Goal: Book appointment/travel/reservation

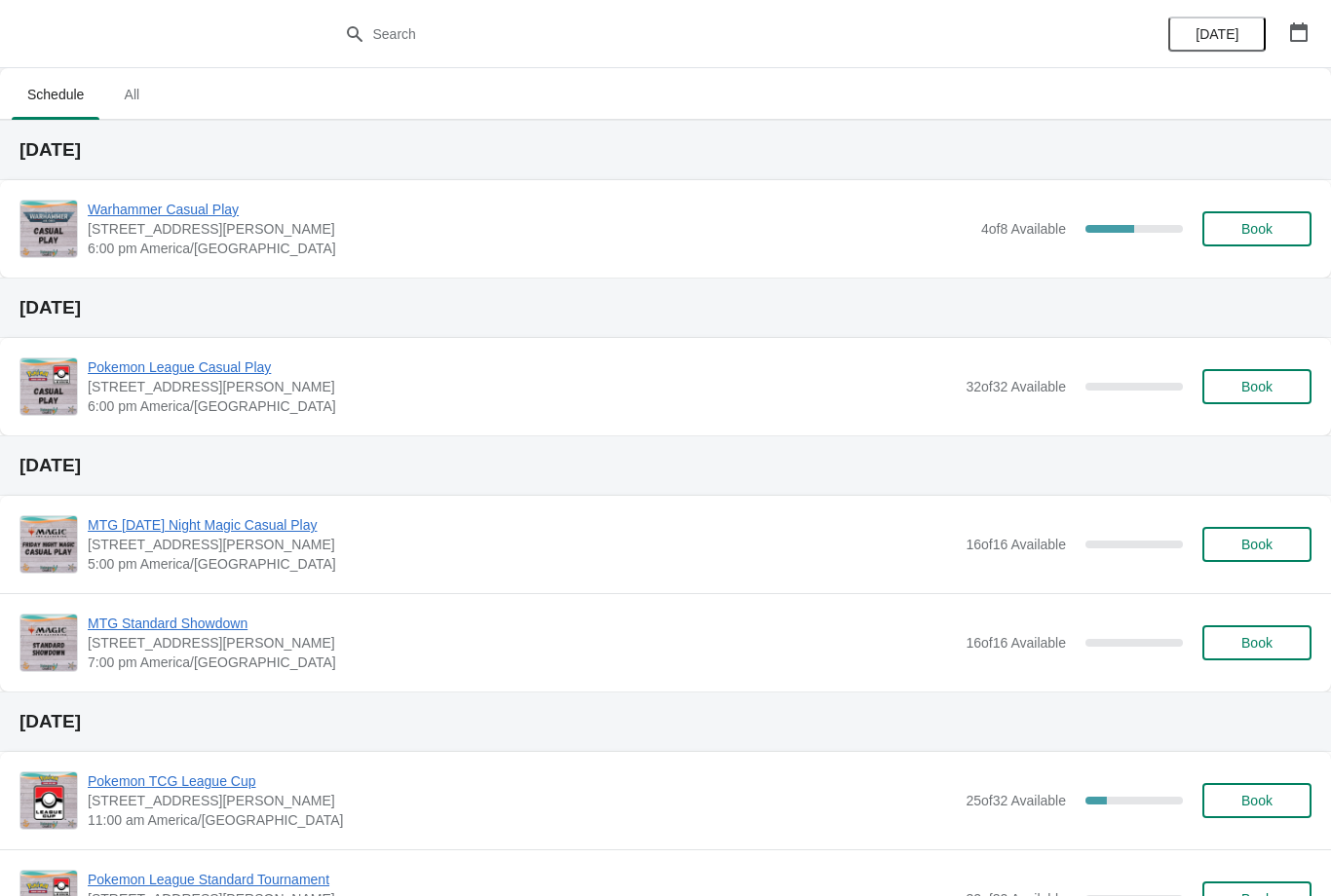
click at [1248, 236] on span "Book" at bounding box center [1257, 229] width 31 height 16
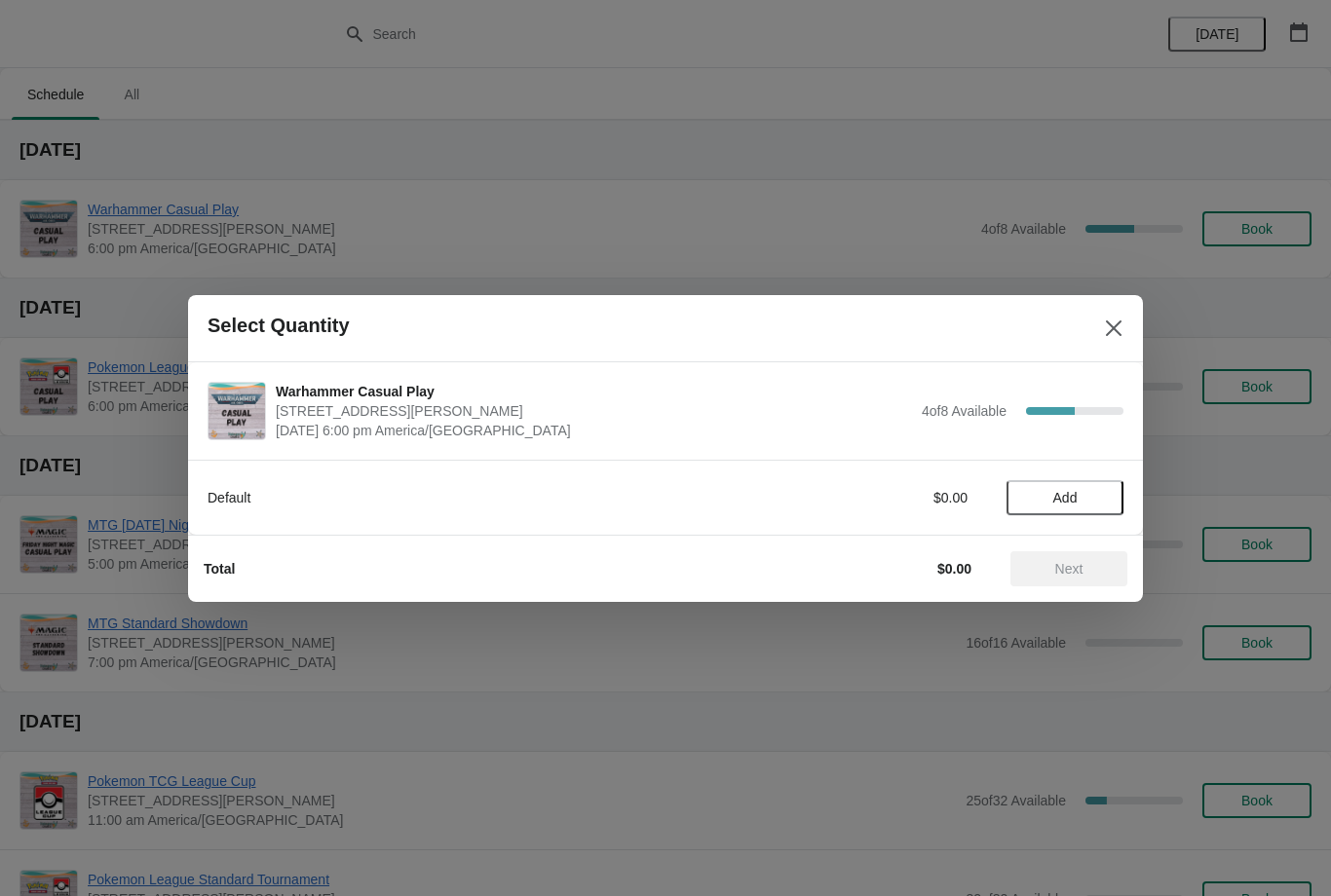
click at [1050, 468] on div "Default $0.00 Add" at bounding box center [665, 489] width 916 height 55
click at [1068, 498] on span "Add" at bounding box center [1065, 497] width 24 height 16
click at [1070, 542] on div "Total $0.00 Next" at bounding box center [657, 561] width 939 height 51
click at [1073, 565] on span "Next" at bounding box center [1069, 569] width 28 height 16
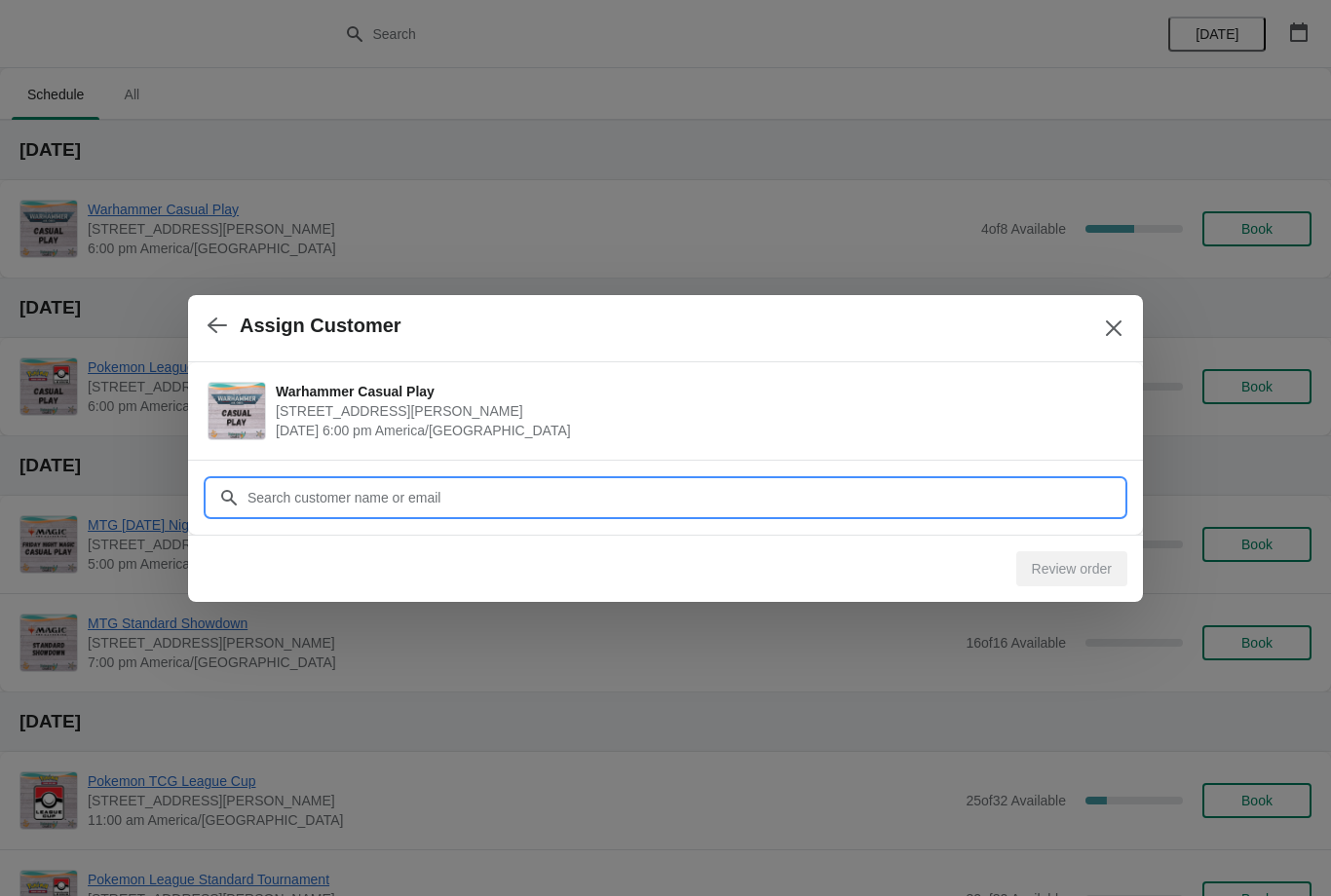
click at [357, 485] on input "Customer" at bounding box center [685, 497] width 877 height 35
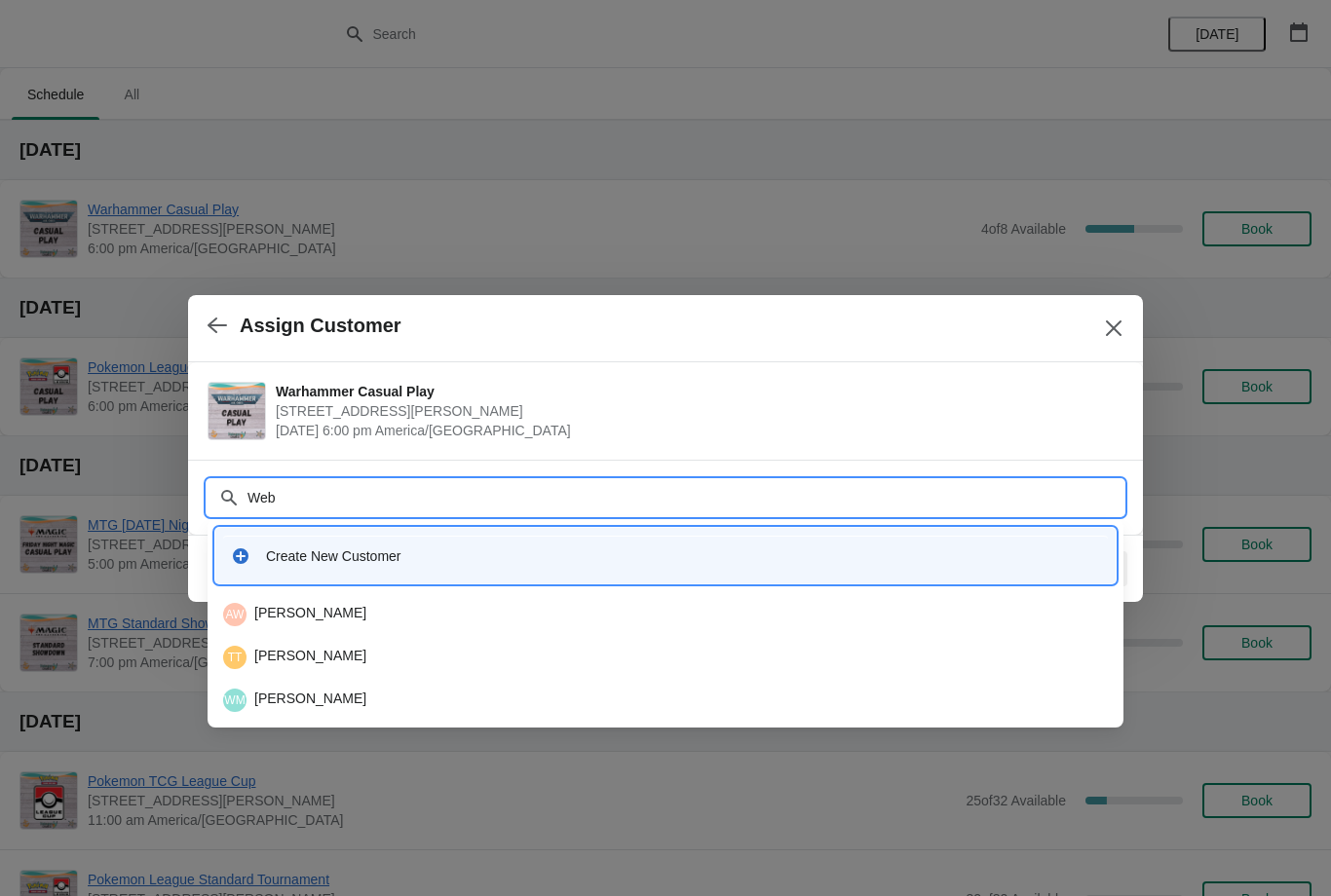
type input "[PERSON_NAME]"
click at [336, 614] on div "DW [PERSON_NAME]" at bounding box center [665, 615] width 884 height 24
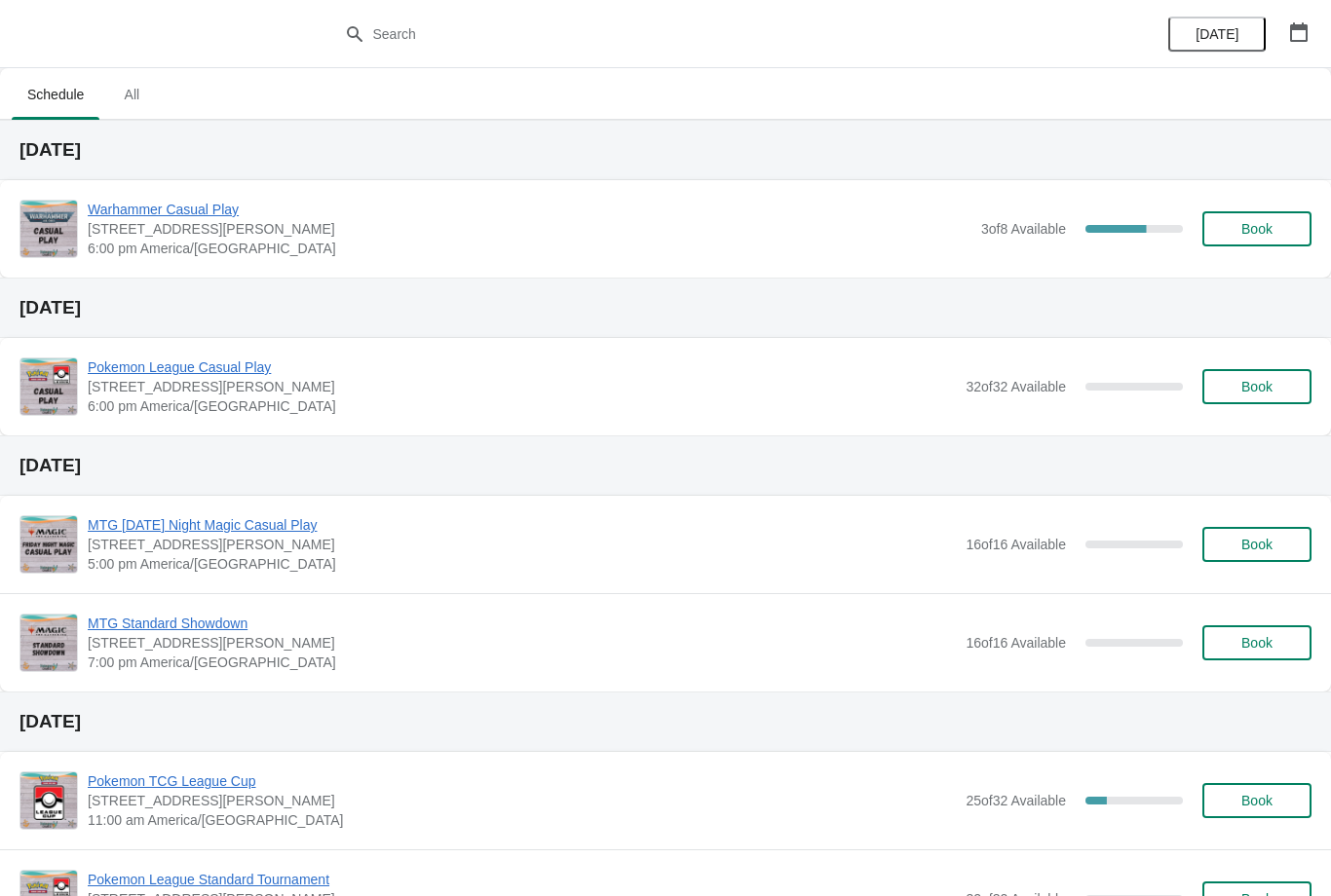
click at [1300, 25] on icon "button" at bounding box center [1299, 32] width 18 height 20
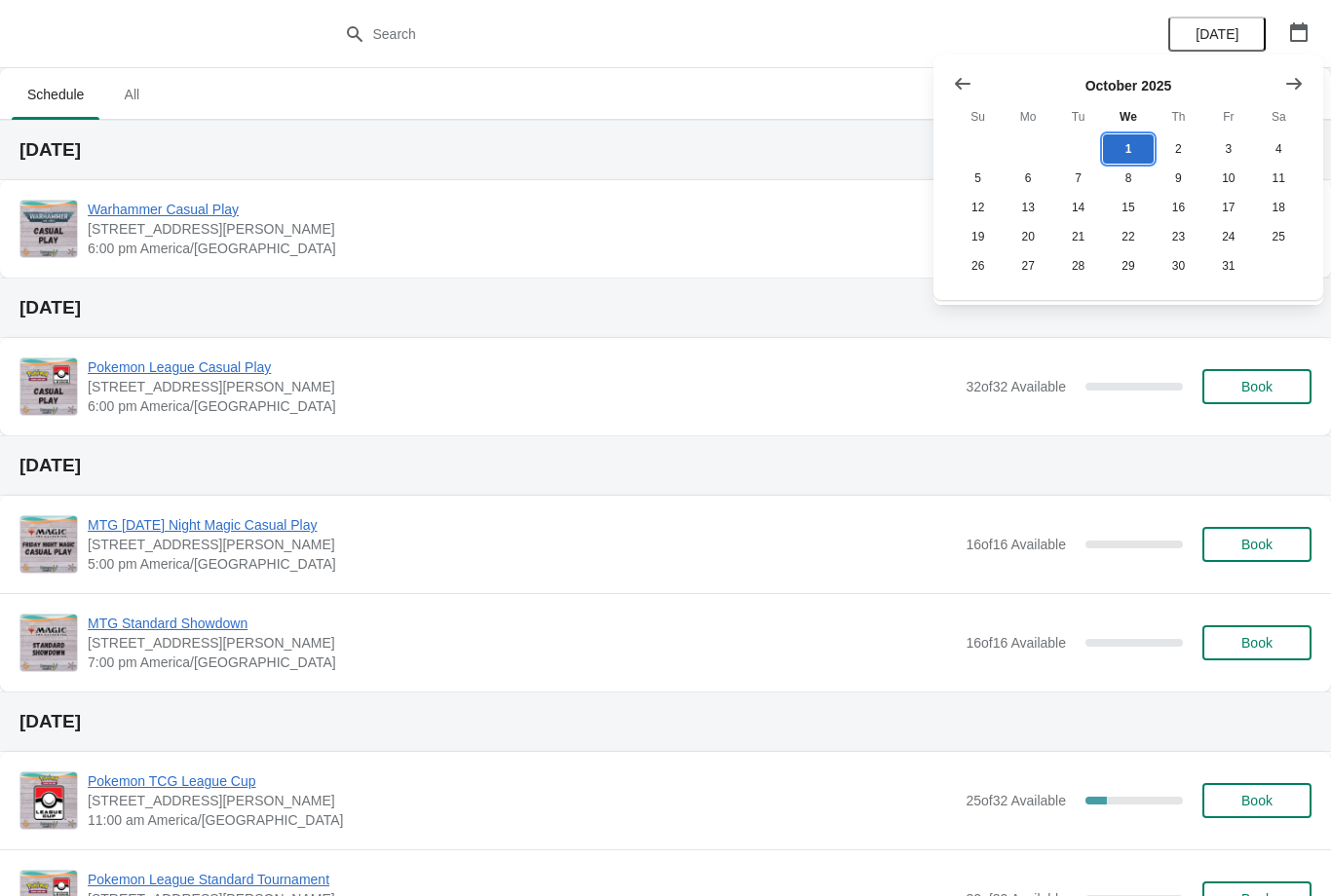
click at [1133, 137] on button "1" at bounding box center [1127, 149] width 50 height 29
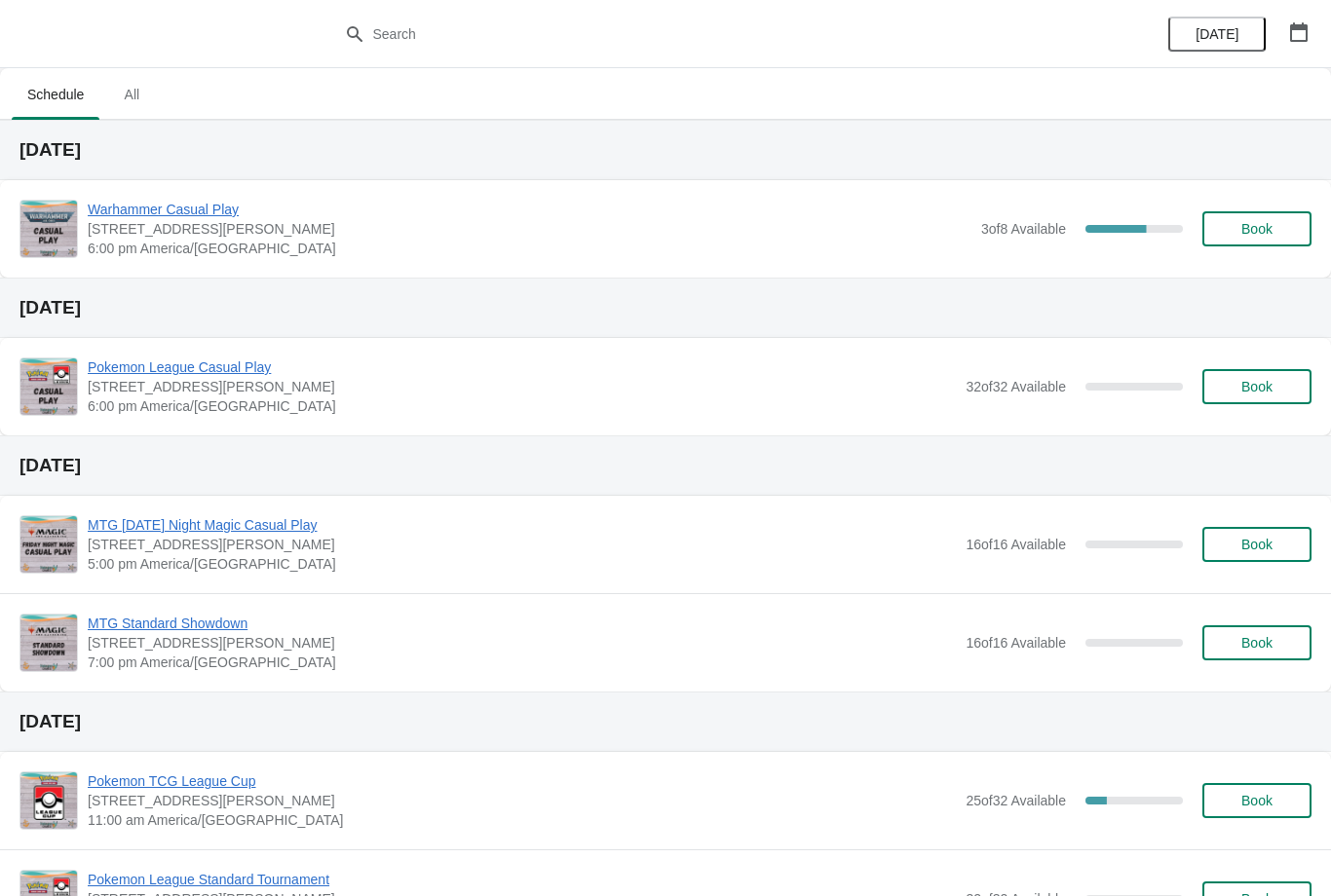
click at [1290, 217] on button "Book" at bounding box center [1257, 229] width 109 height 35
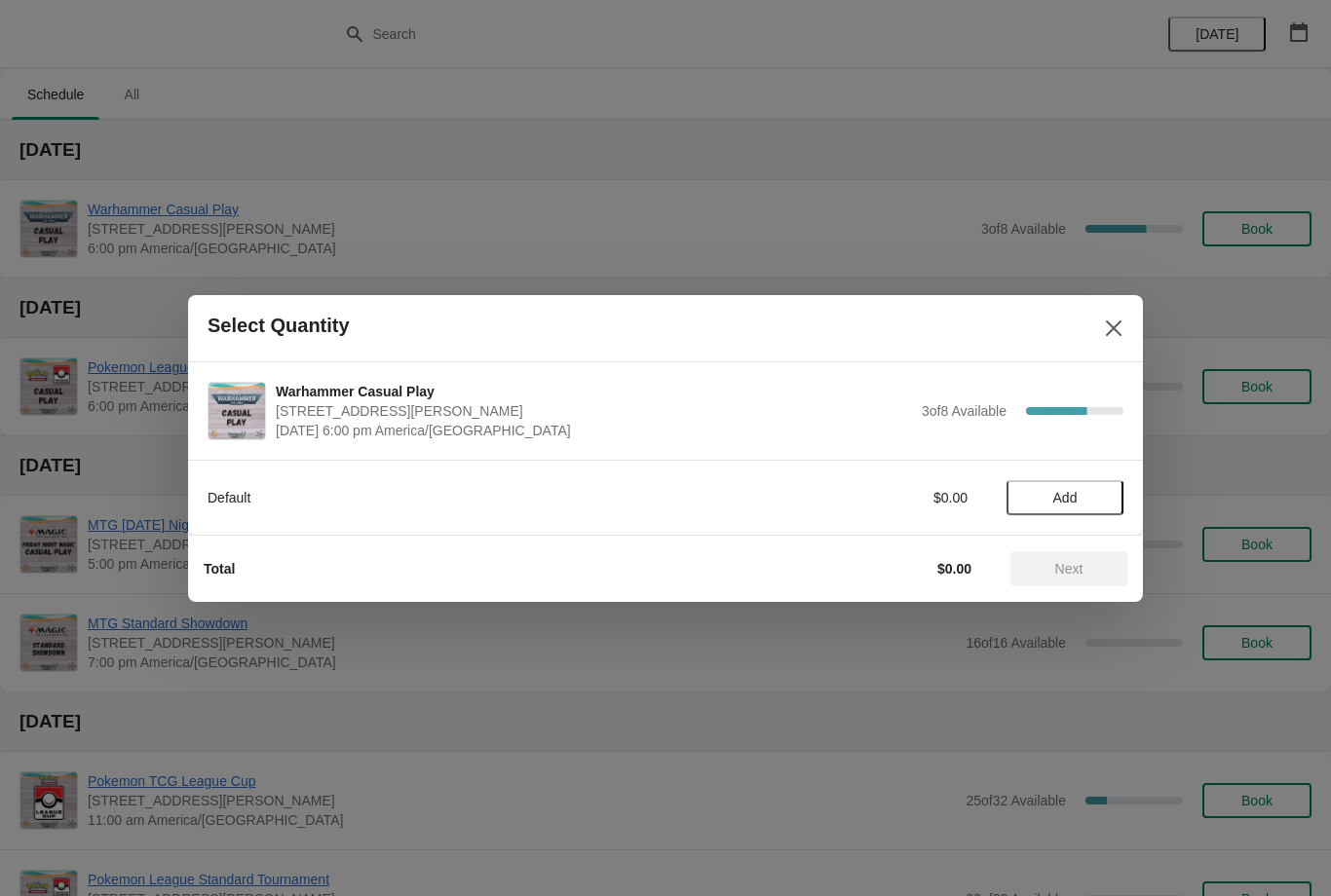
click at [1068, 487] on button "Add" at bounding box center [1065, 497] width 117 height 35
click at [1017, 584] on button "Next" at bounding box center [1069, 569] width 117 height 35
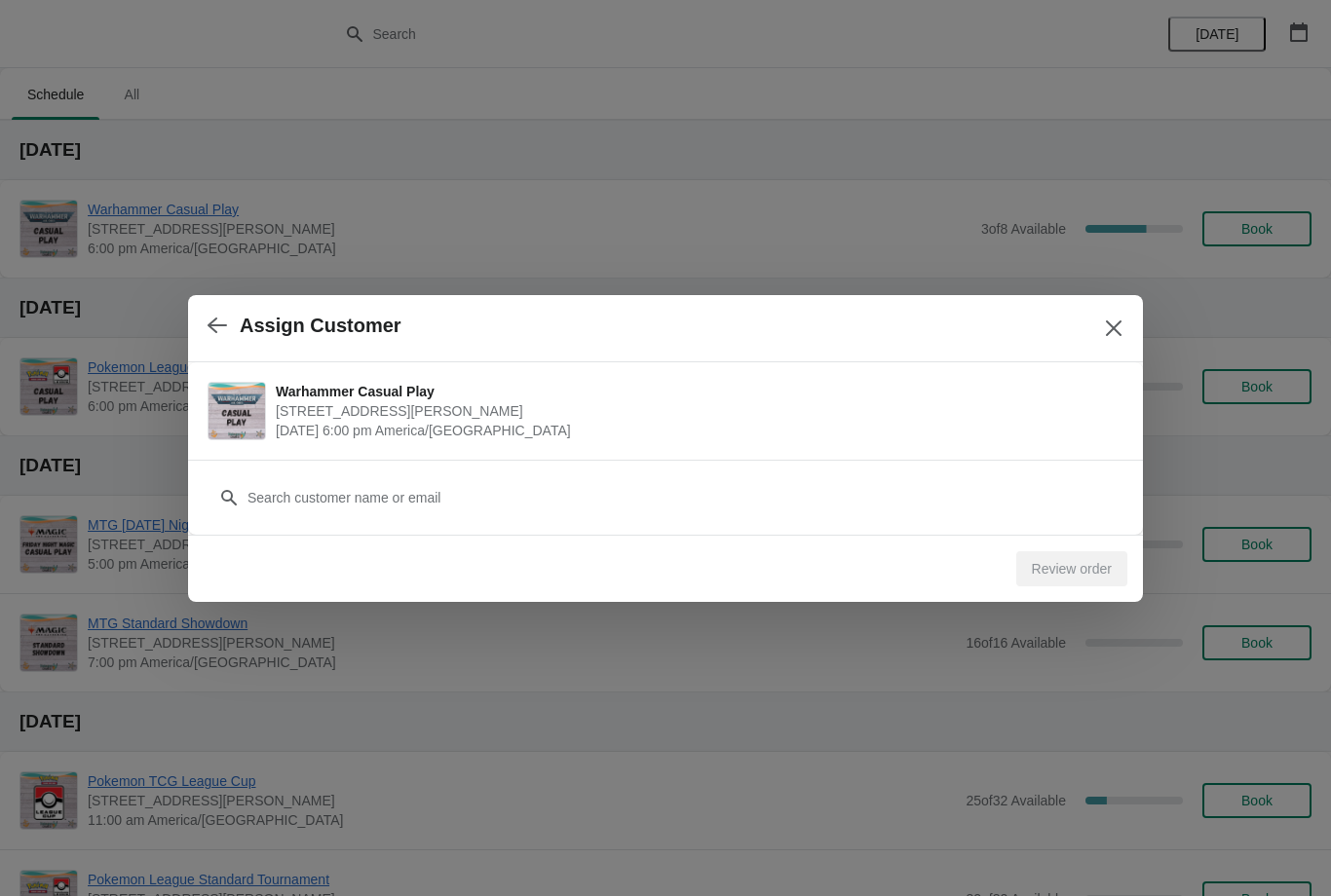
click at [554, 525] on div "Customer" at bounding box center [665, 497] width 955 height 75
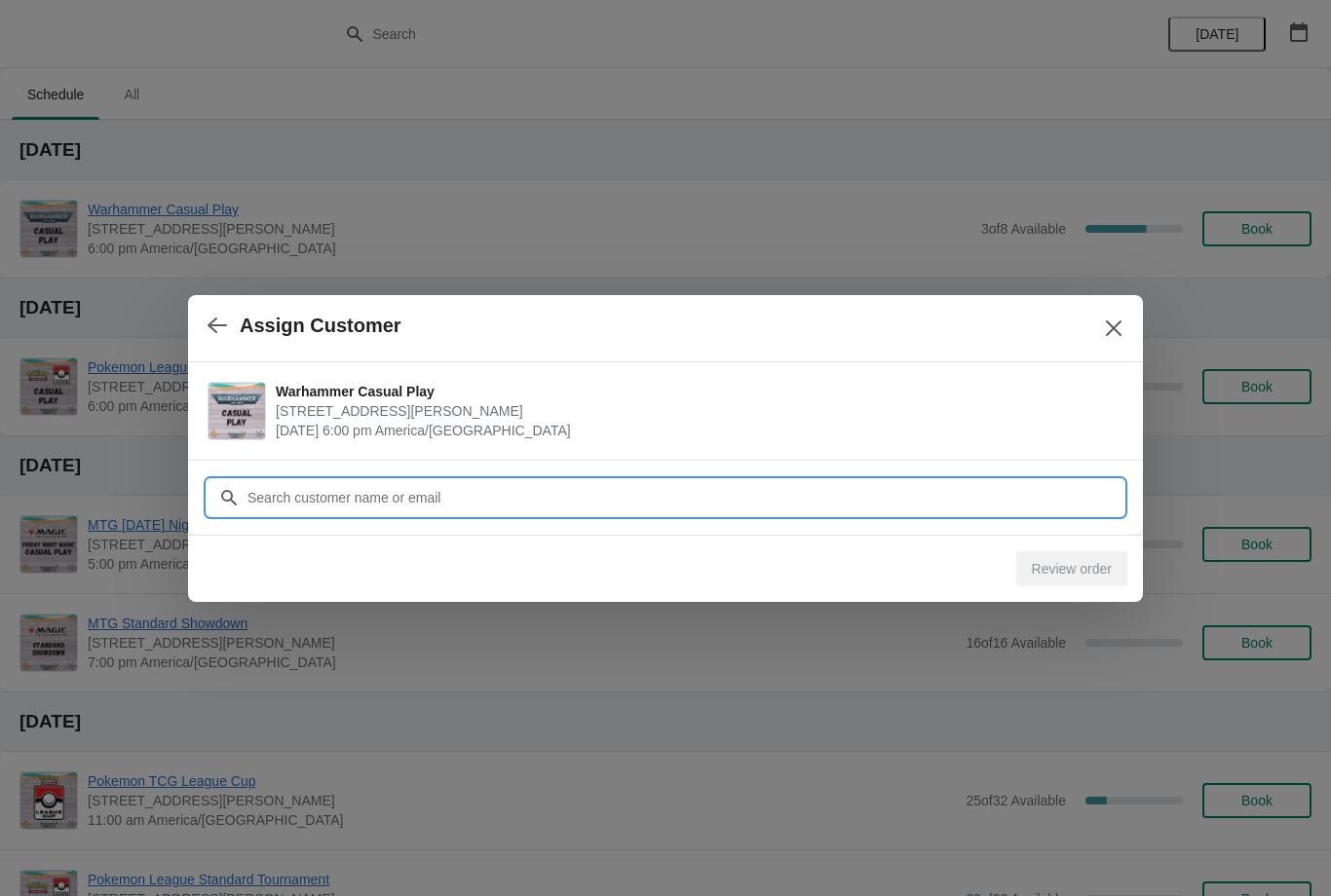
click at [422, 492] on input "Customer" at bounding box center [685, 497] width 877 height 35
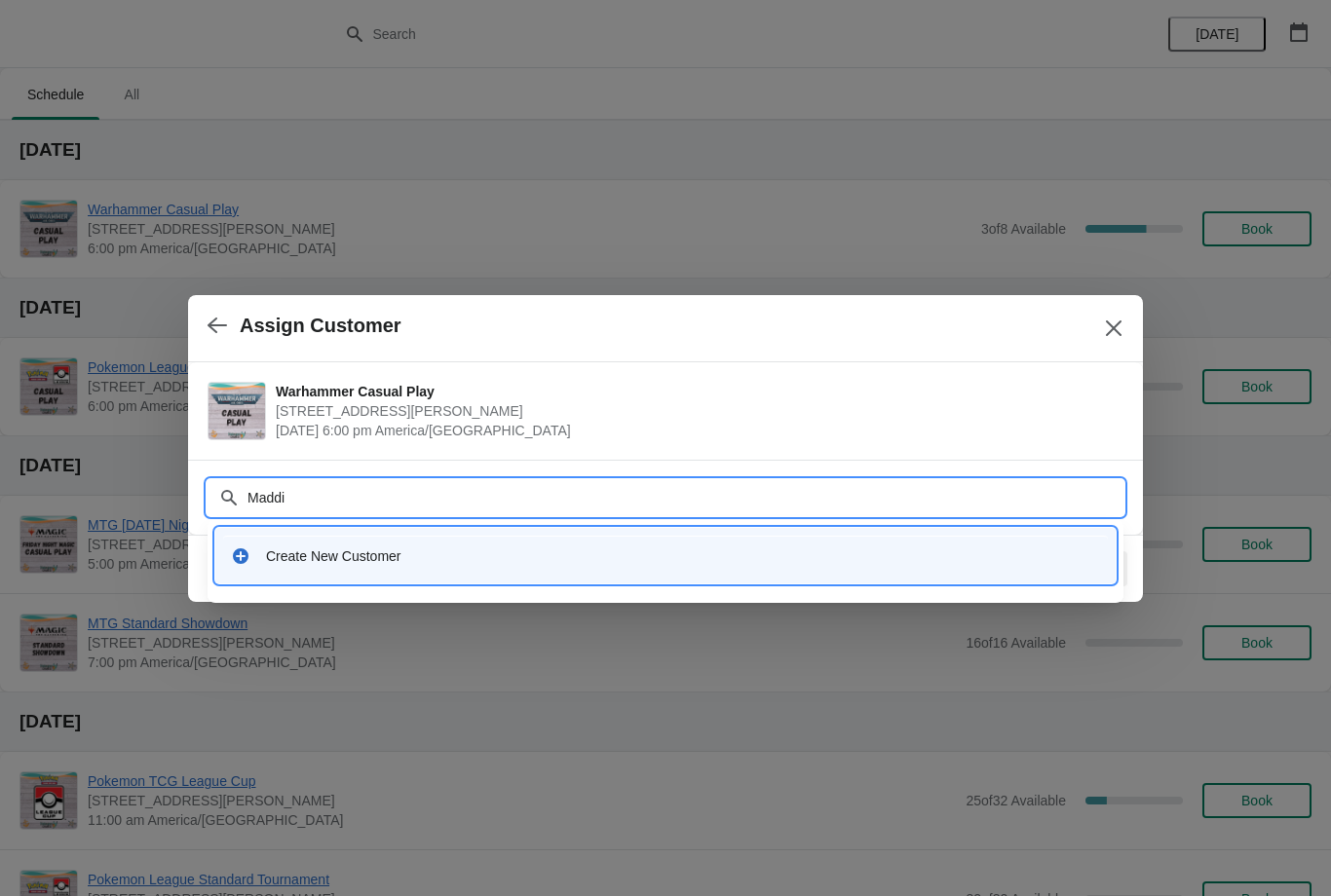
type input "Madd"
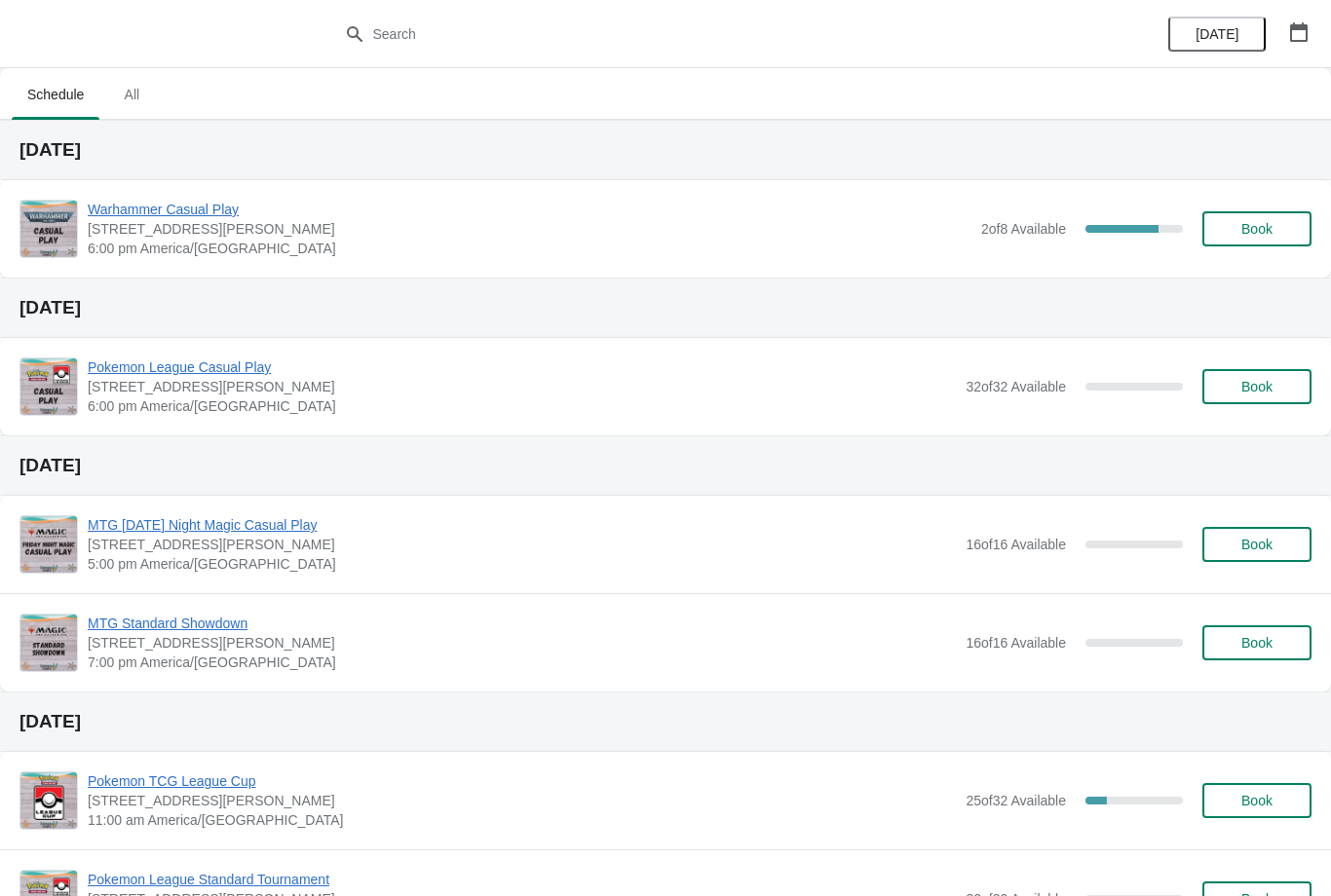
click at [1294, 237] on button "Book" at bounding box center [1257, 229] width 109 height 35
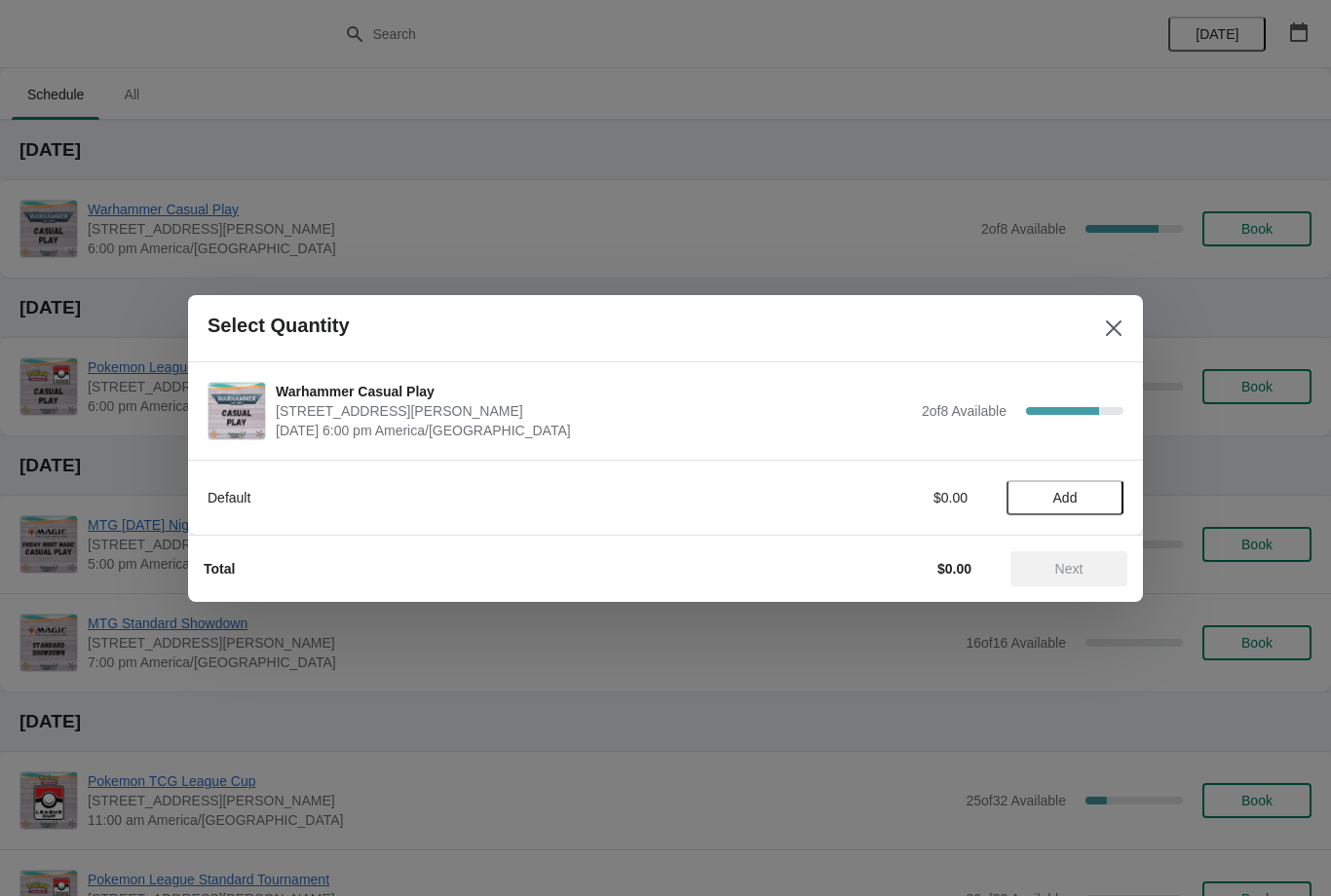
click at [1057, 498] on span "Add" at bounding box center [1065, 497] width 24 height 16
click at [1060, 586] on button "Next" at bounding box center [1069, 569] width 117 height 35
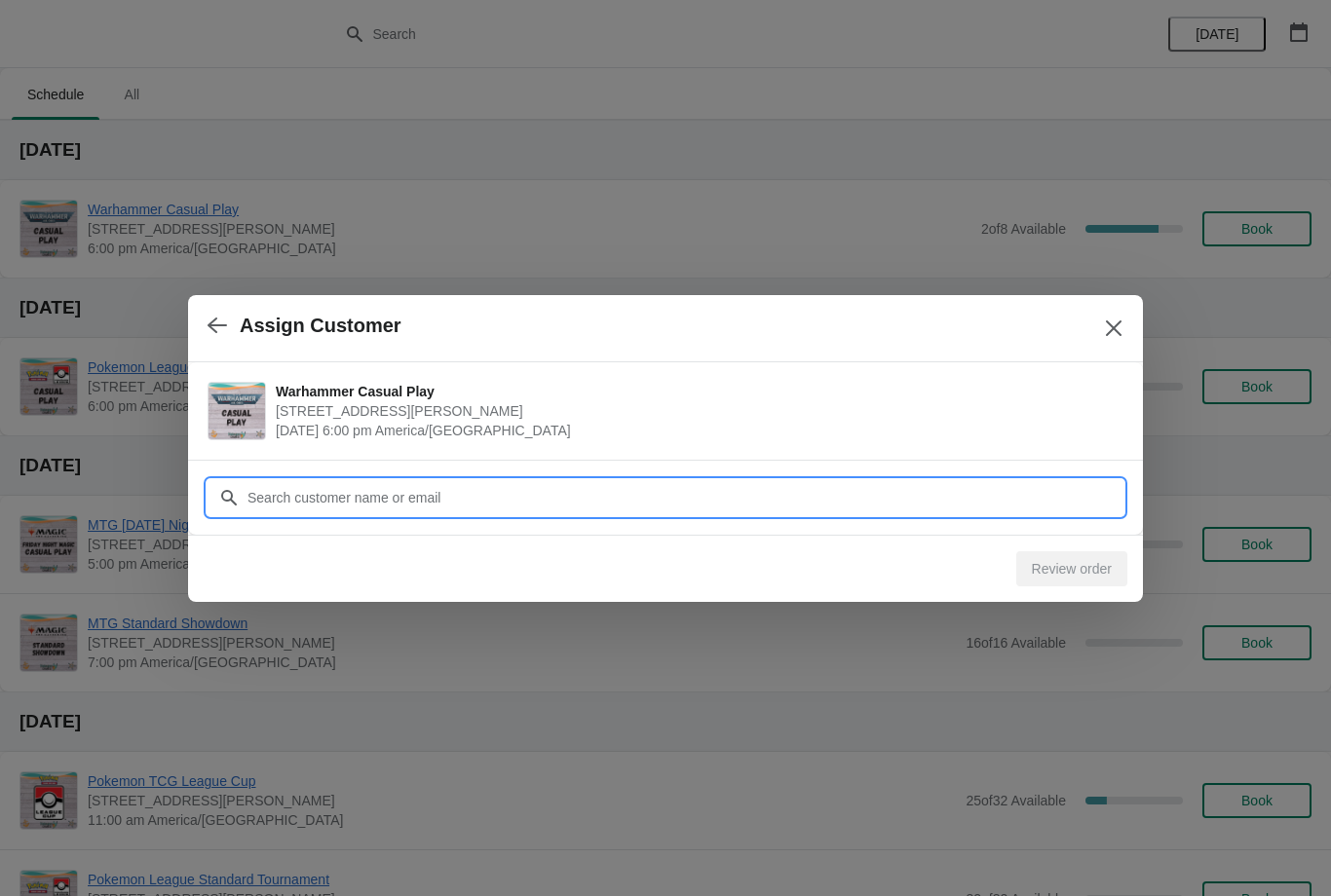
click at [567, 485] on input "Customer" at bounding box center [685, 497] width 877 height 35
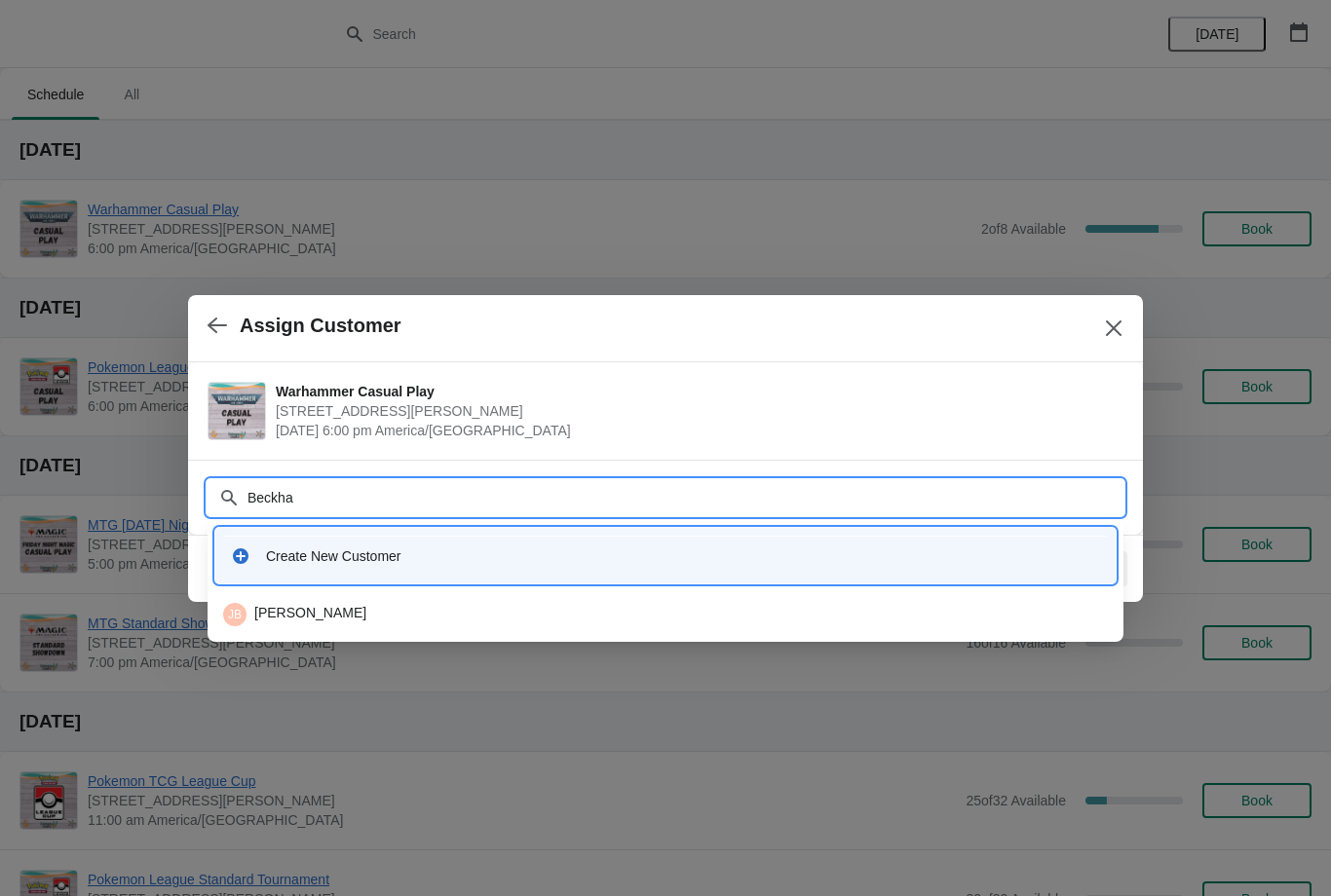
type input "Beckham"
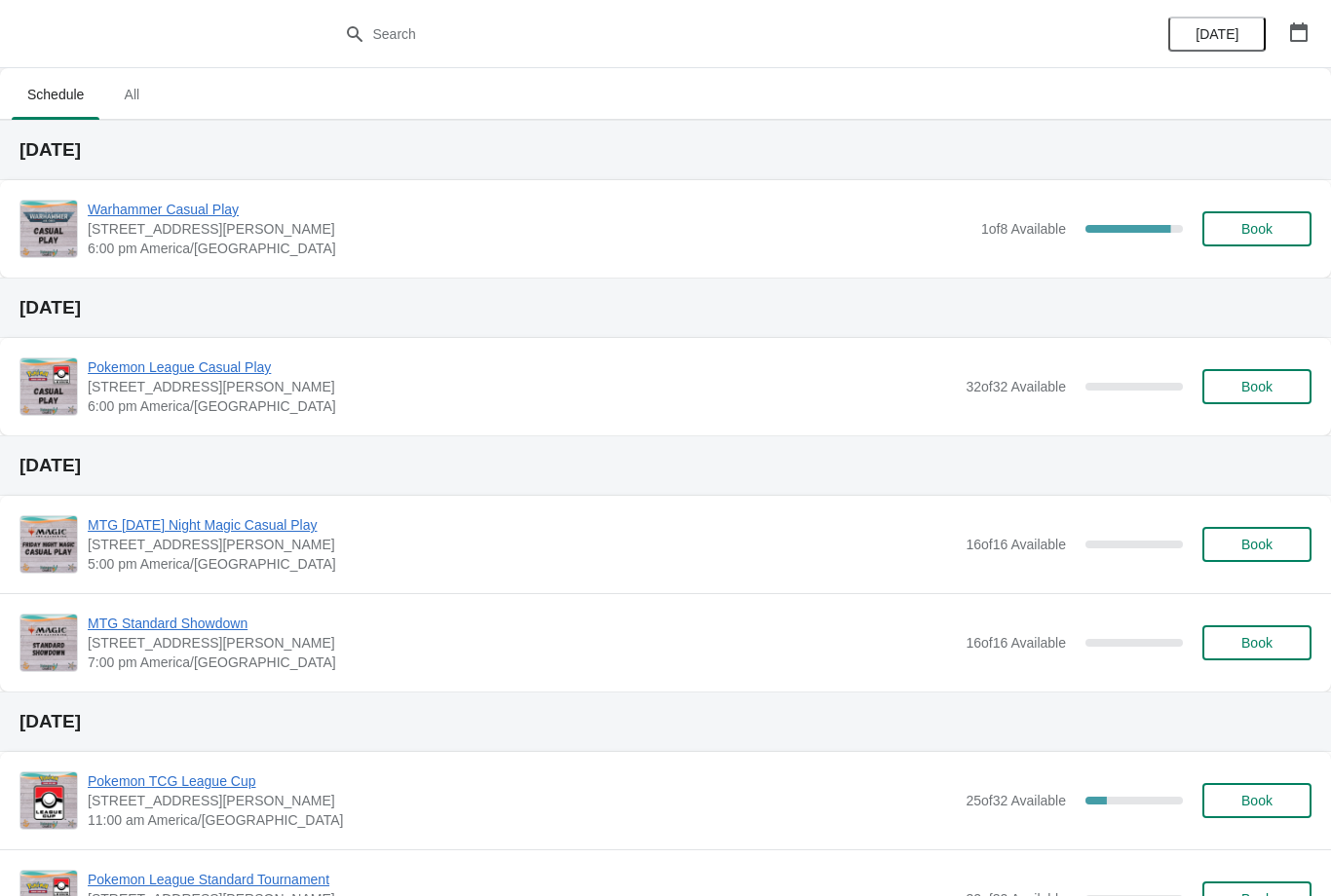
click at [1243, 229] on span "Book" at bounding box center [1257, 229] width 31 height 16
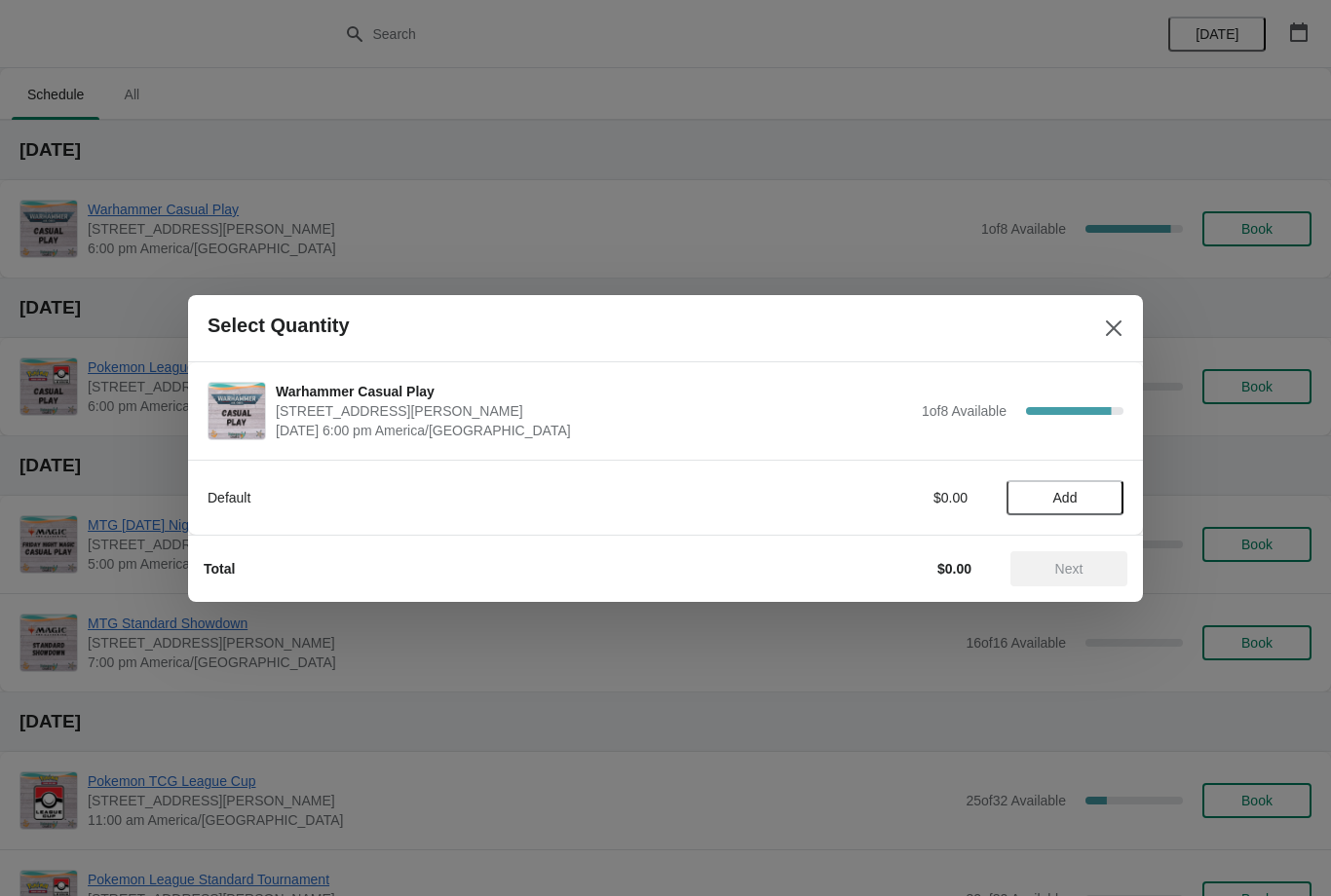
click at [1047, 481] on button "Add" at bounding box center [1065, 497] width 117 height 35
click at [1097, 577] on button "Next" at bounding box center [1069, 569] width 117 height 35
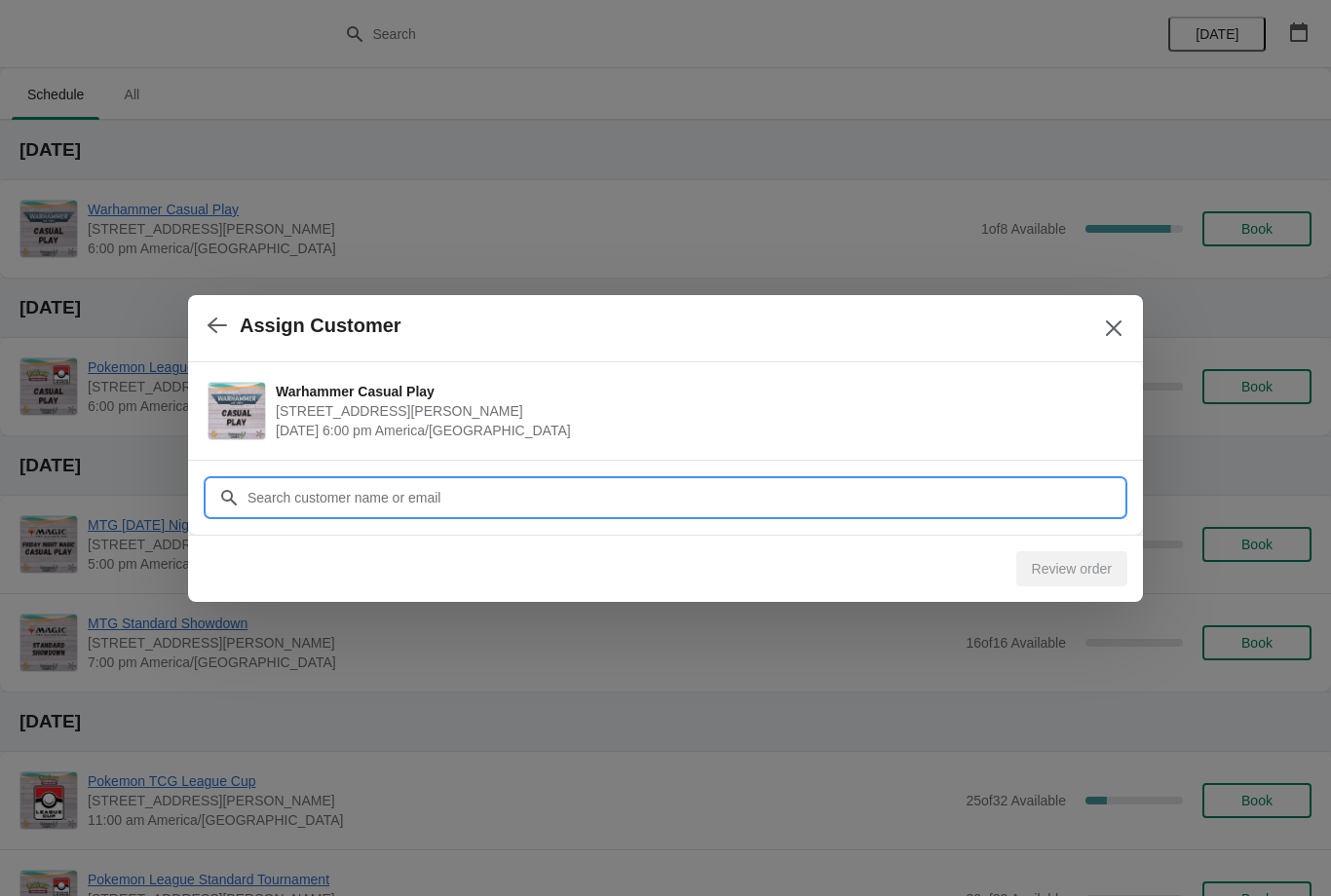
click at [623, 480] on input "Customer" at bounding box center [685, 497] width 877 height 35
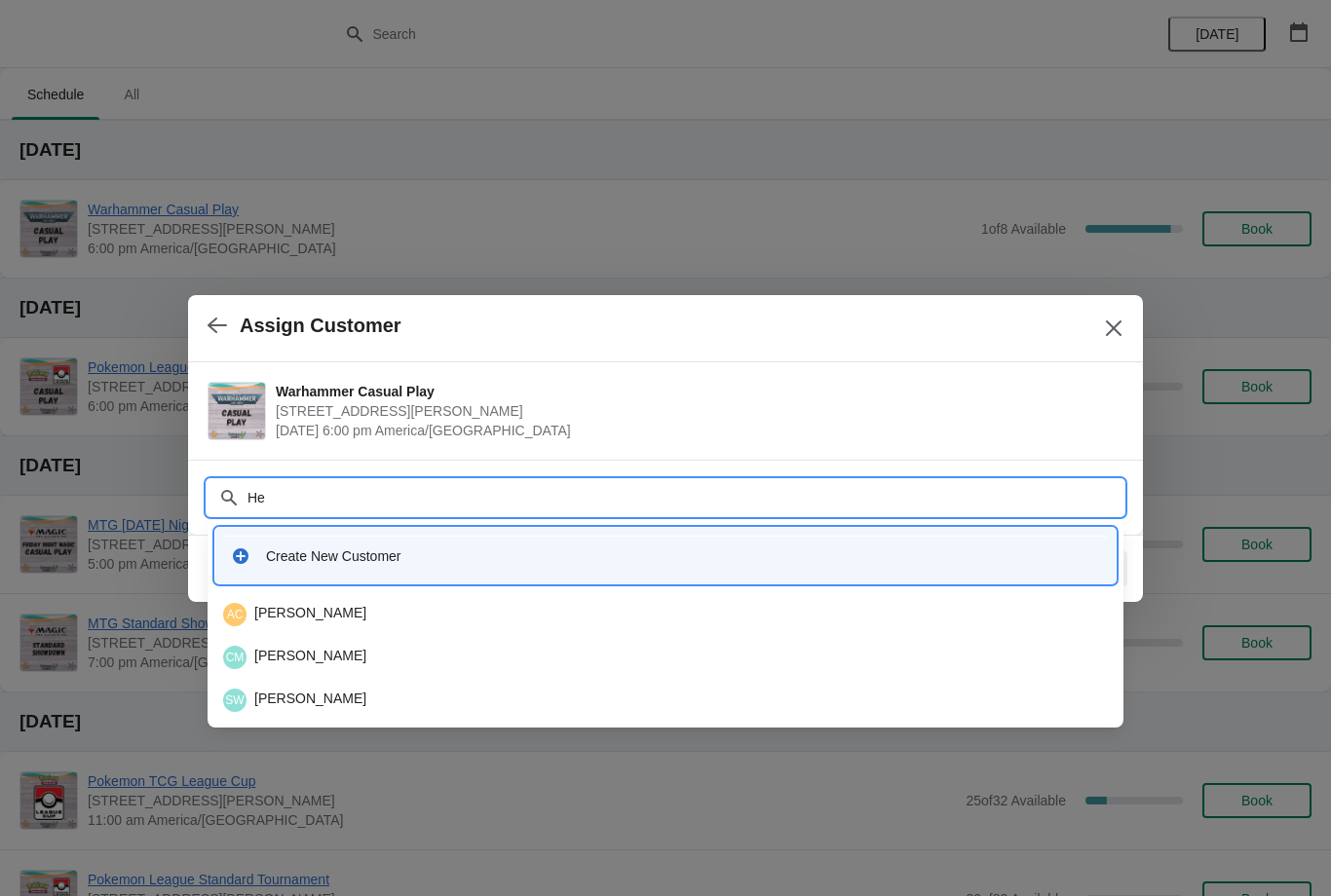
type input "H"
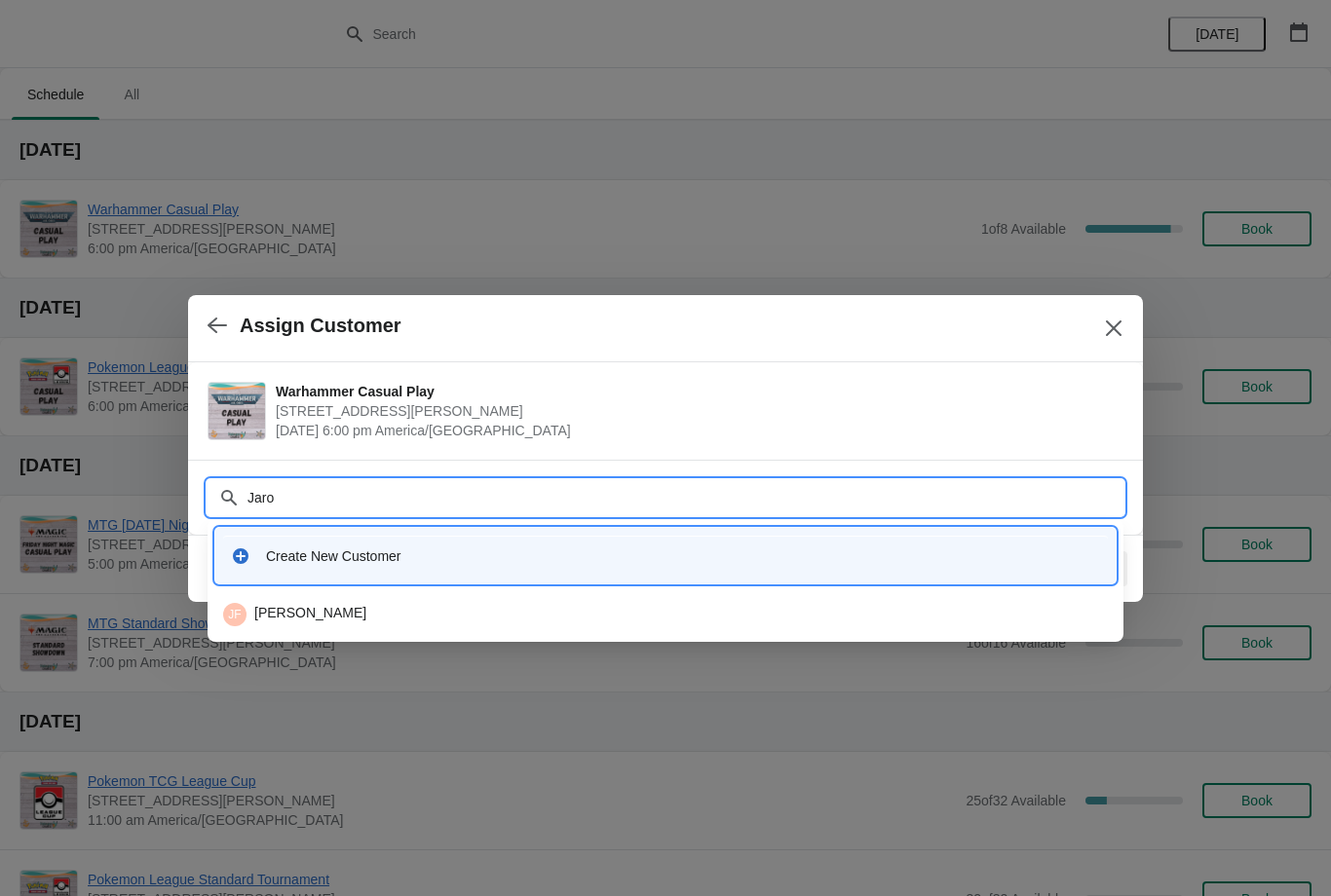
type input "Jar"
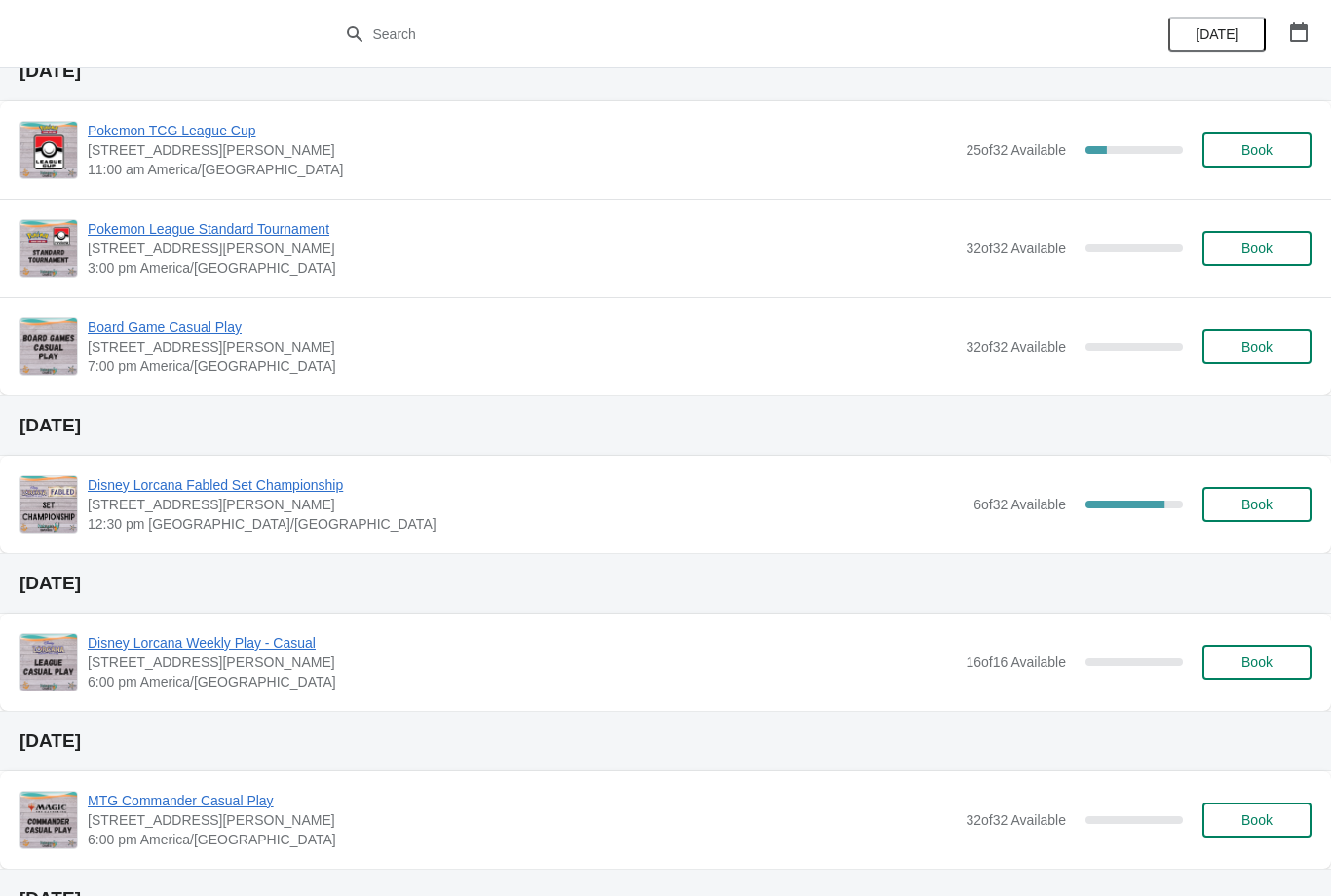
scroll to position [656, 0]
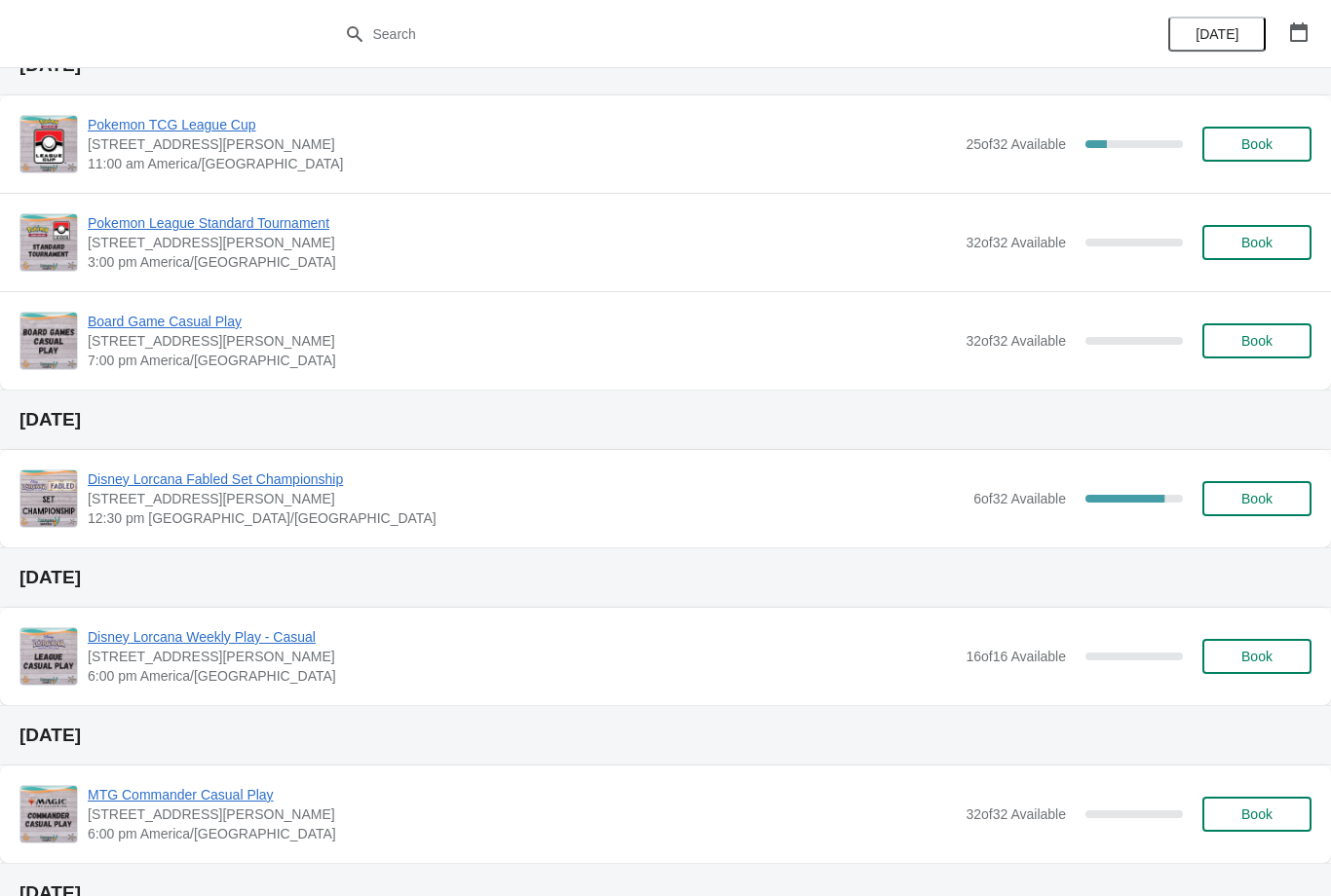
click at [1265, 504] on span "Book" at bounding box center [1257, 498] width 31 height 16
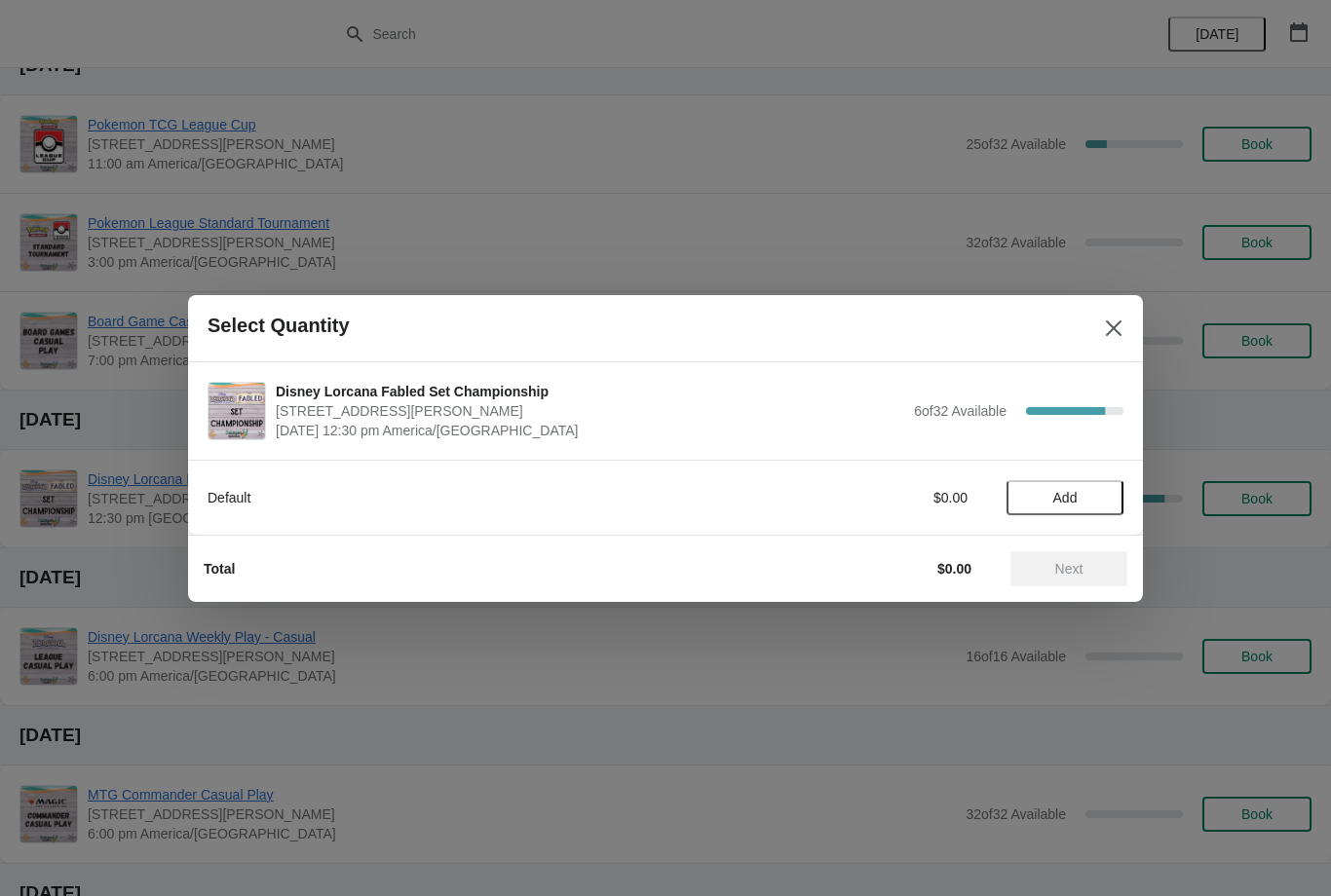
click at [1066, 468] on div "Default $0.00 Add" at bounding box center [665, 489] width 916 height 55
click at [1075, 494] on span "Add" at bounding box center [1065, 497] width 24 height 16
click at [1109, 487] on div "1" at bounding box center [1065, 496] width 117 height 21
click at [1112, 491] on div "1" at bounding box center [1065, 496] width 117 height 21
click at [1096, 498] on icon at bounding box center [1098, 496] width 21 height 21
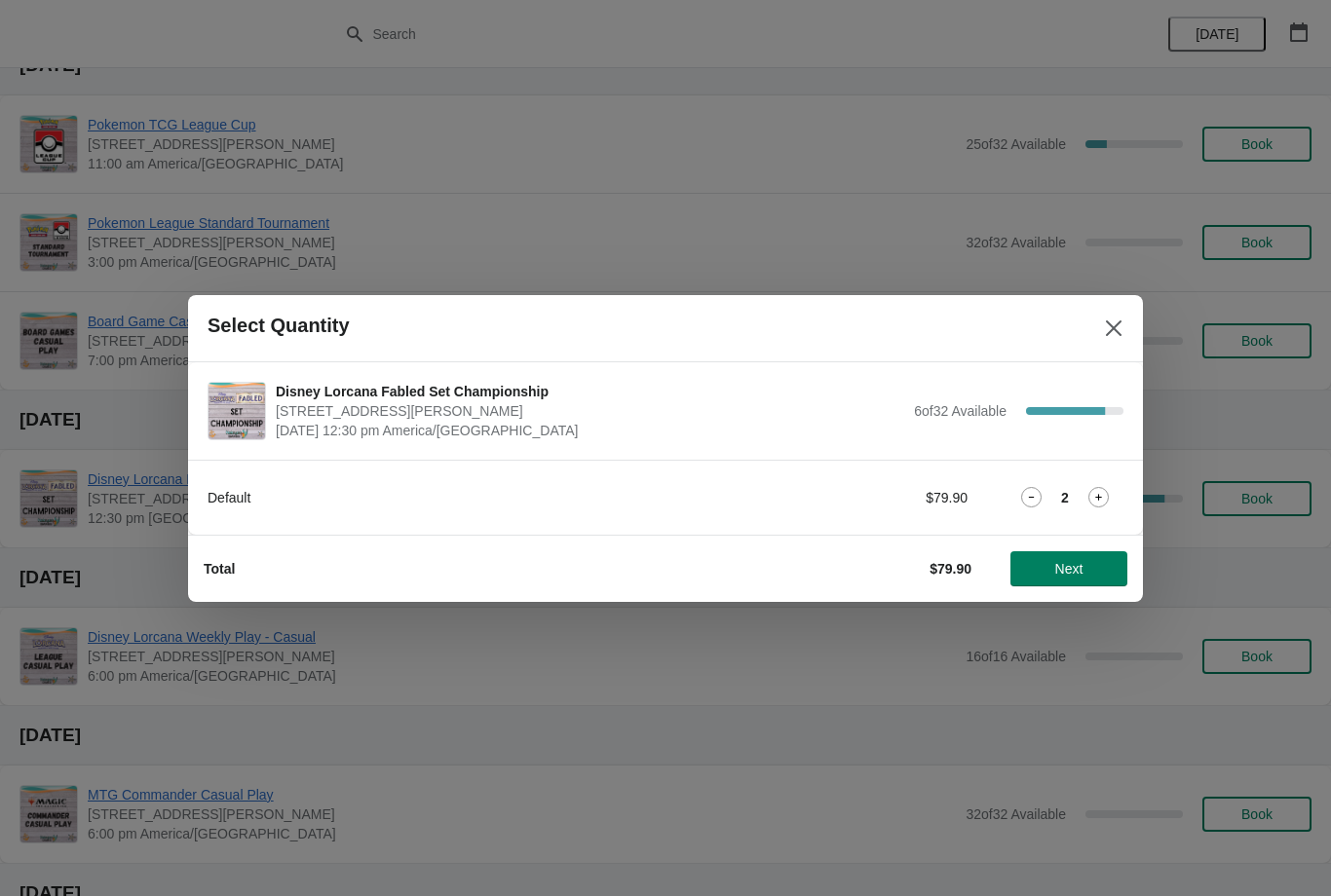
click at [1084, 565] on span "Next" at bounding box center [1069, 569] width 86 height 16
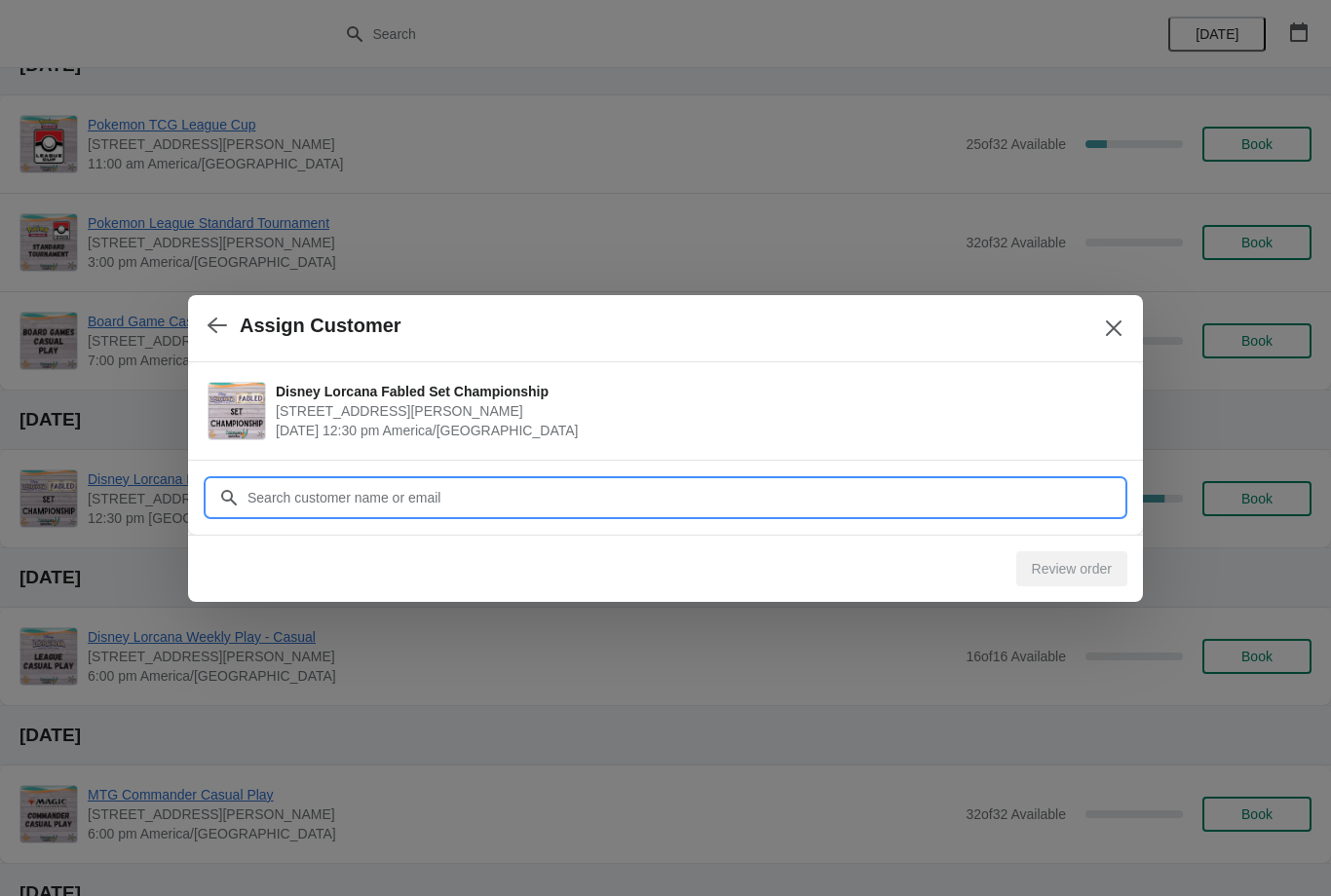
click at [627, 486] on input "Customer" at bounding box center [685, 497] width 877 height 35
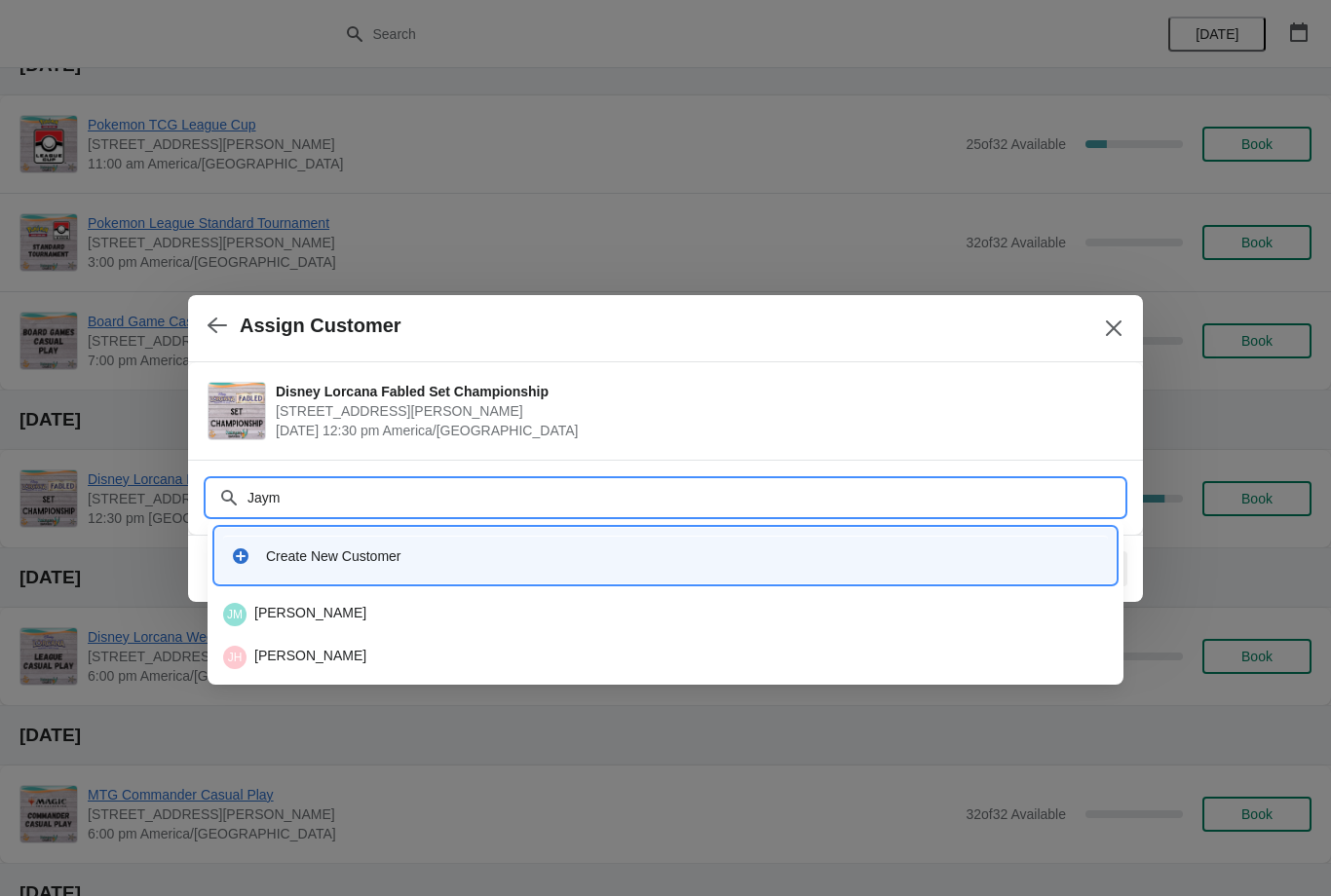
type input "Jayme"
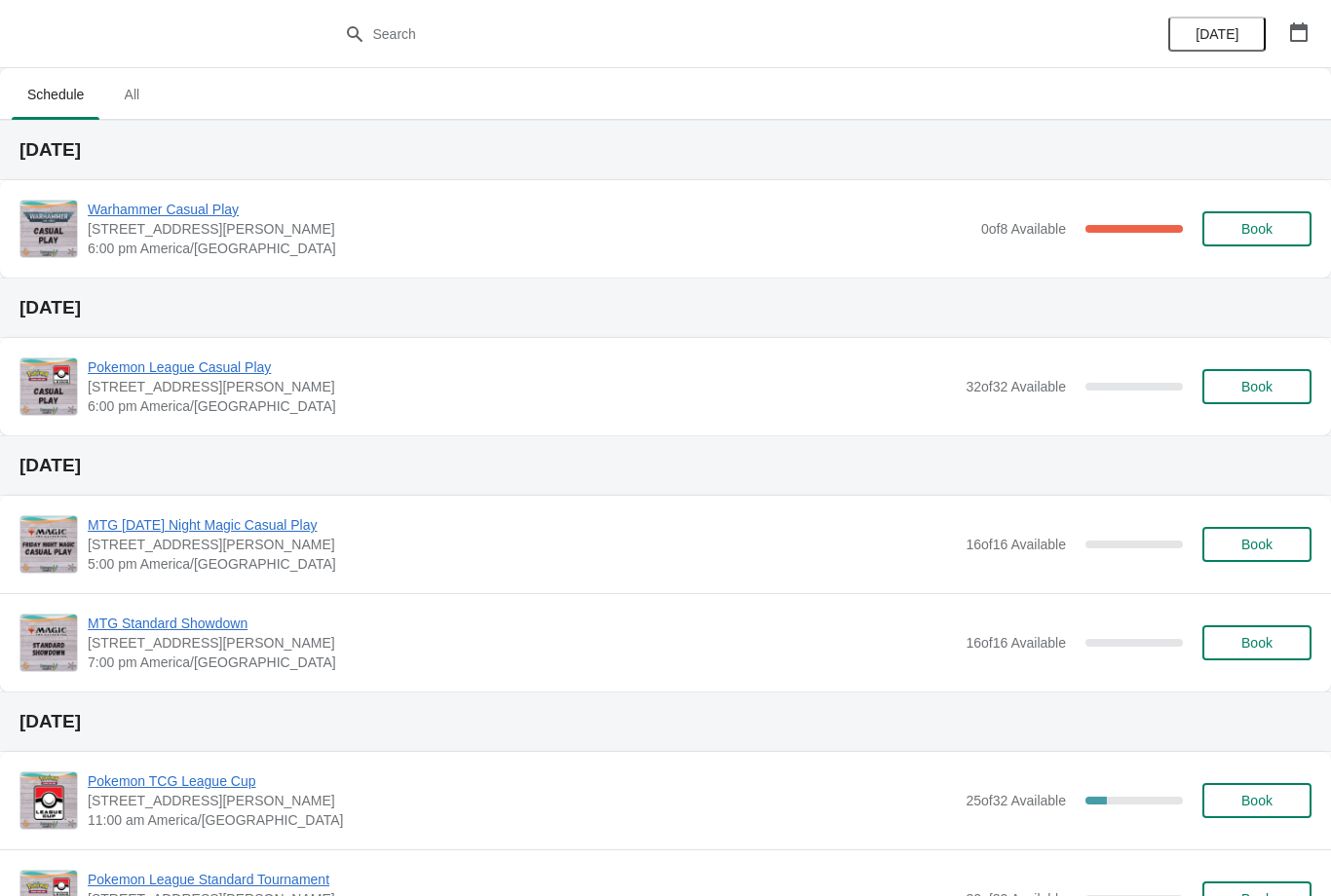
click at [1252, 213] on button "Book" at bounding box center [1257, 229] width 109 height 35
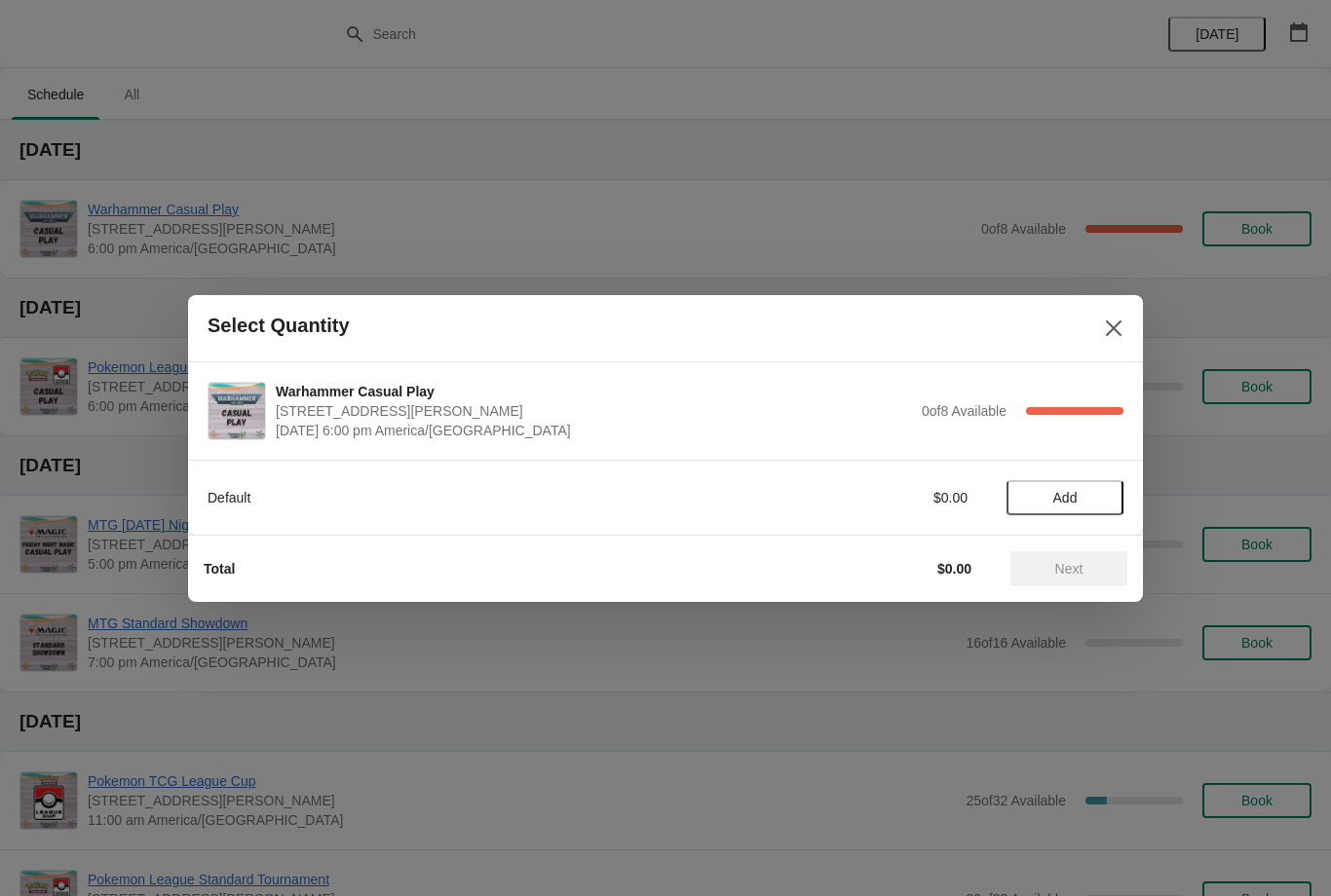
click at [1079, 490] on span "Add" at bounding box center [1066, 497] width 82 height 16
click at [1080, 569] on span "Next" at bounding box center [1069, 569] width 28 height 16
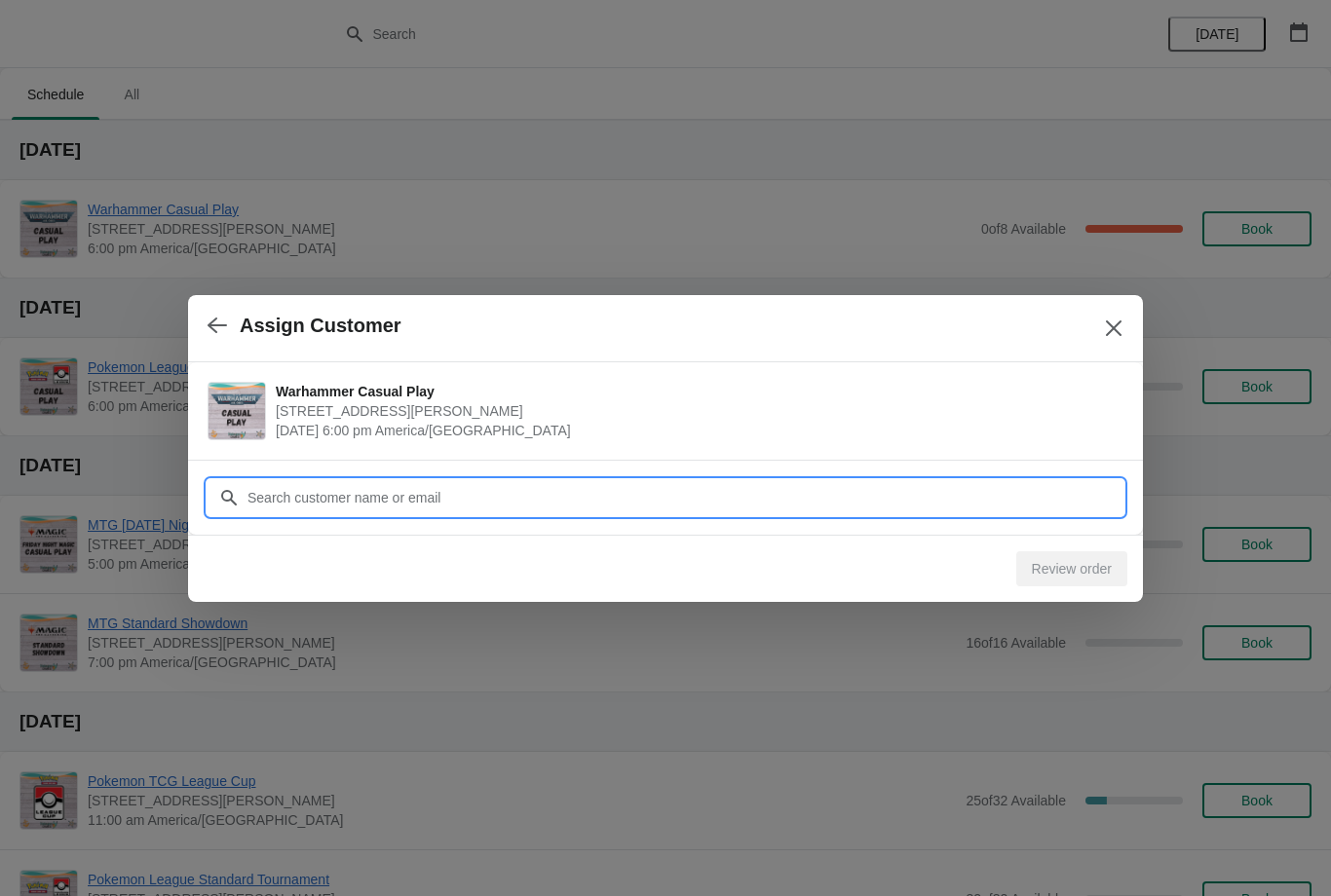
click at [691, 495] on input "Customer" at bounding box center [685, 497] width 877 height 35
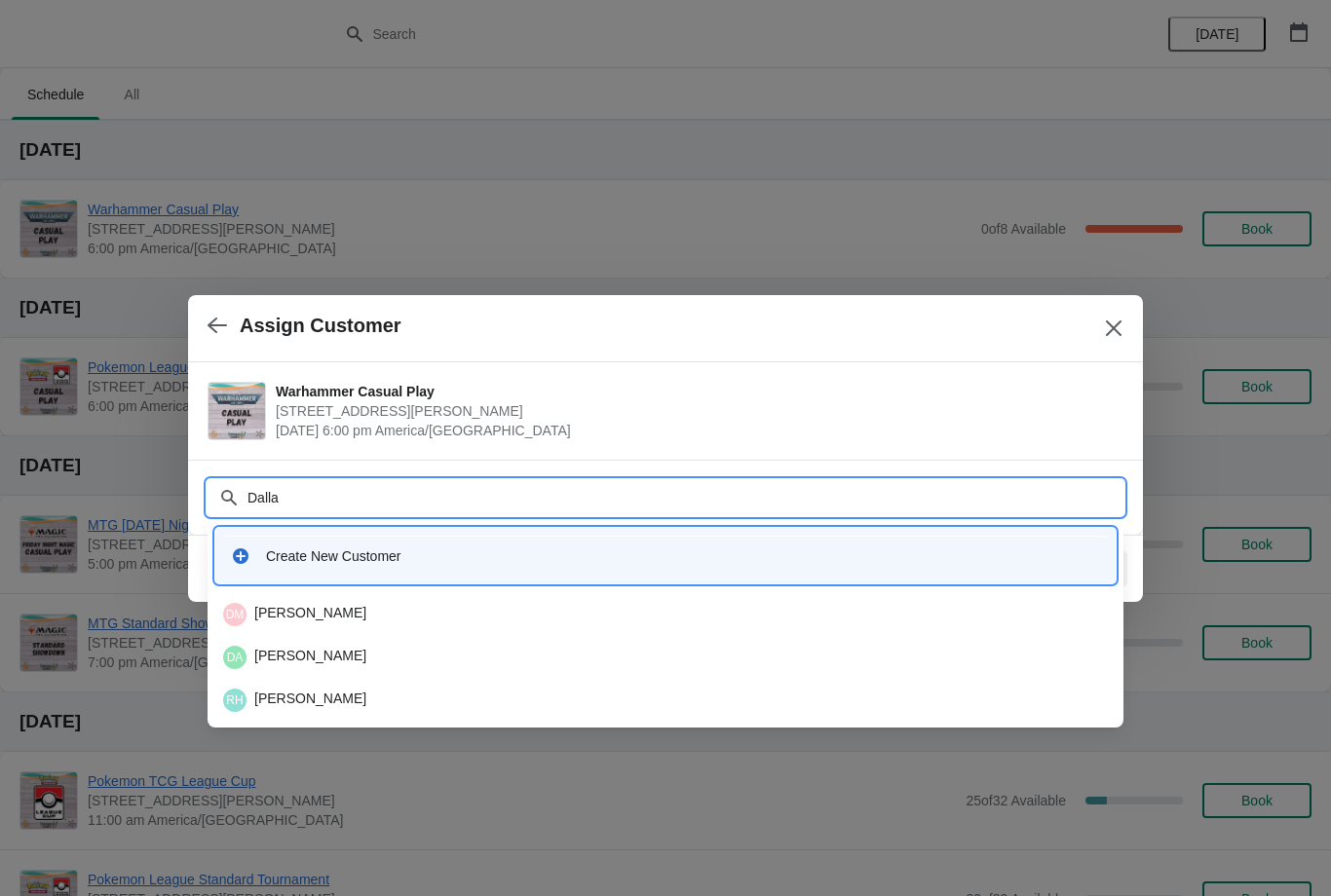
type input "Dallas"
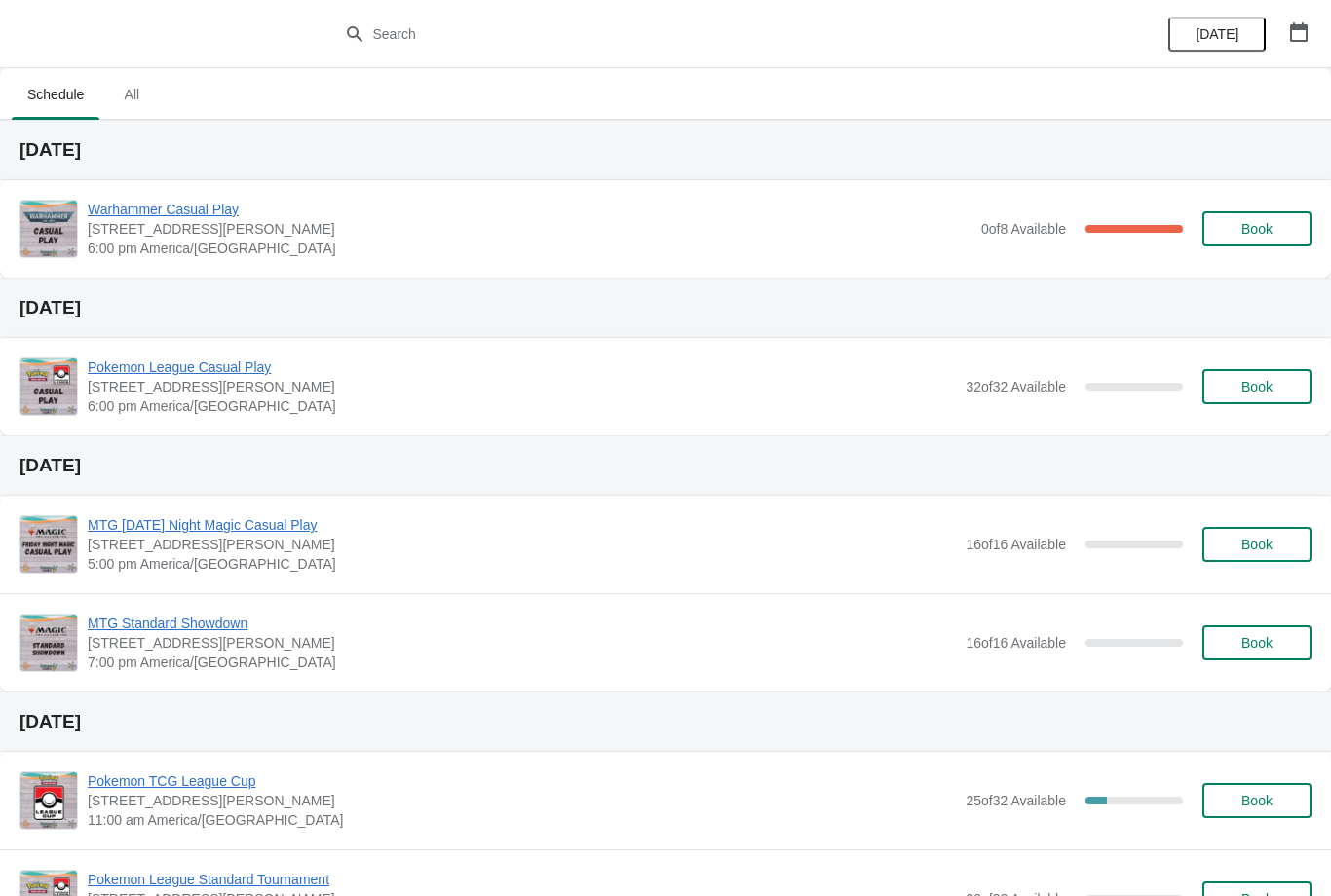
click at [219, 196] on div "Warhammer Casual Play [STREET_ADDRESS][PERSON_NAME] 6:00 pm America/[GEOGRAPHIC…" at bounding box center [665, 228] width 1331 height 97
click at [188, 204] on span "Warhammer Casual Play" at bounding box center [530, 210] width 883 height 20
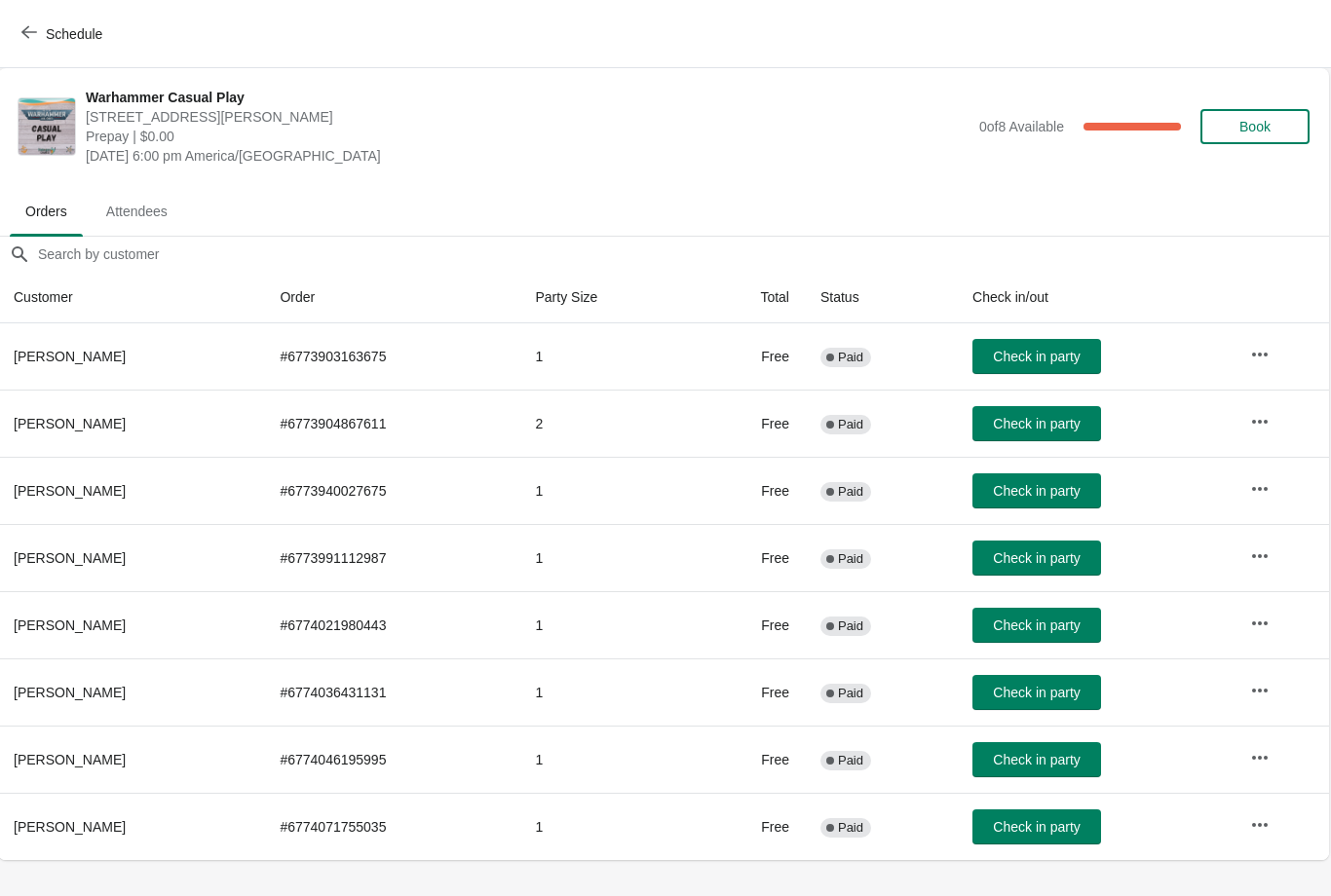
scroll to position [0, 1]
click at [24, 25] on icon "button" at bounding box center [29, 32] width 16 height 16
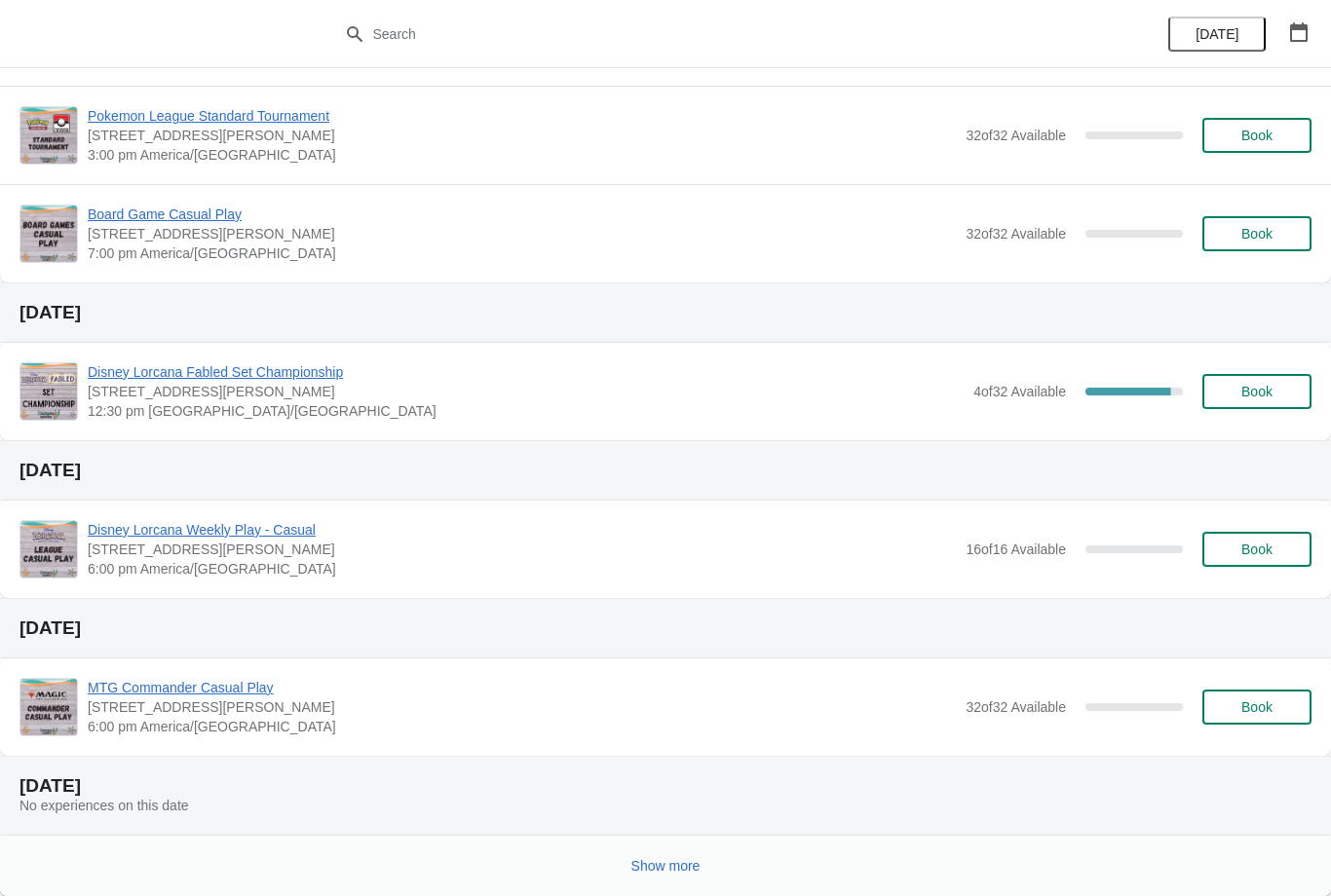
scroll to position [764, 0]
click at [666, 865] on span "Show more" at bounding box center [666, 866] width 70 height 16
click at [280, 368] on span "Disney Lorcana Fabled Set Championship" at bounding box center [526, 372] width 876 height 20
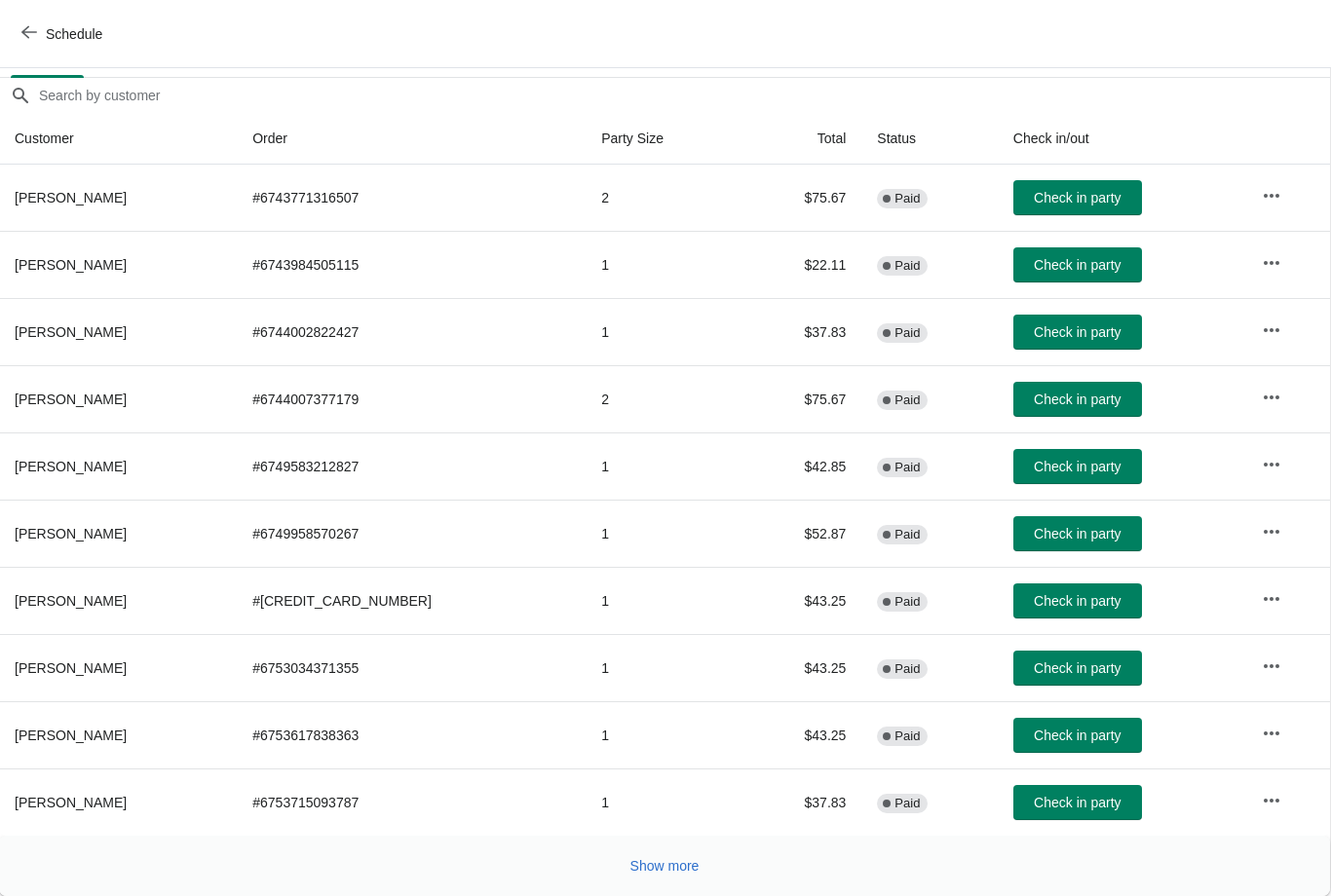
scroll to position [159, 1]
click at [674, 837] on div "Show more" at bounding box center [664, 867] width 1331 height 61
click at [677, 871] on span "Show more" at bounding box center [665, 866] width 70 height 16
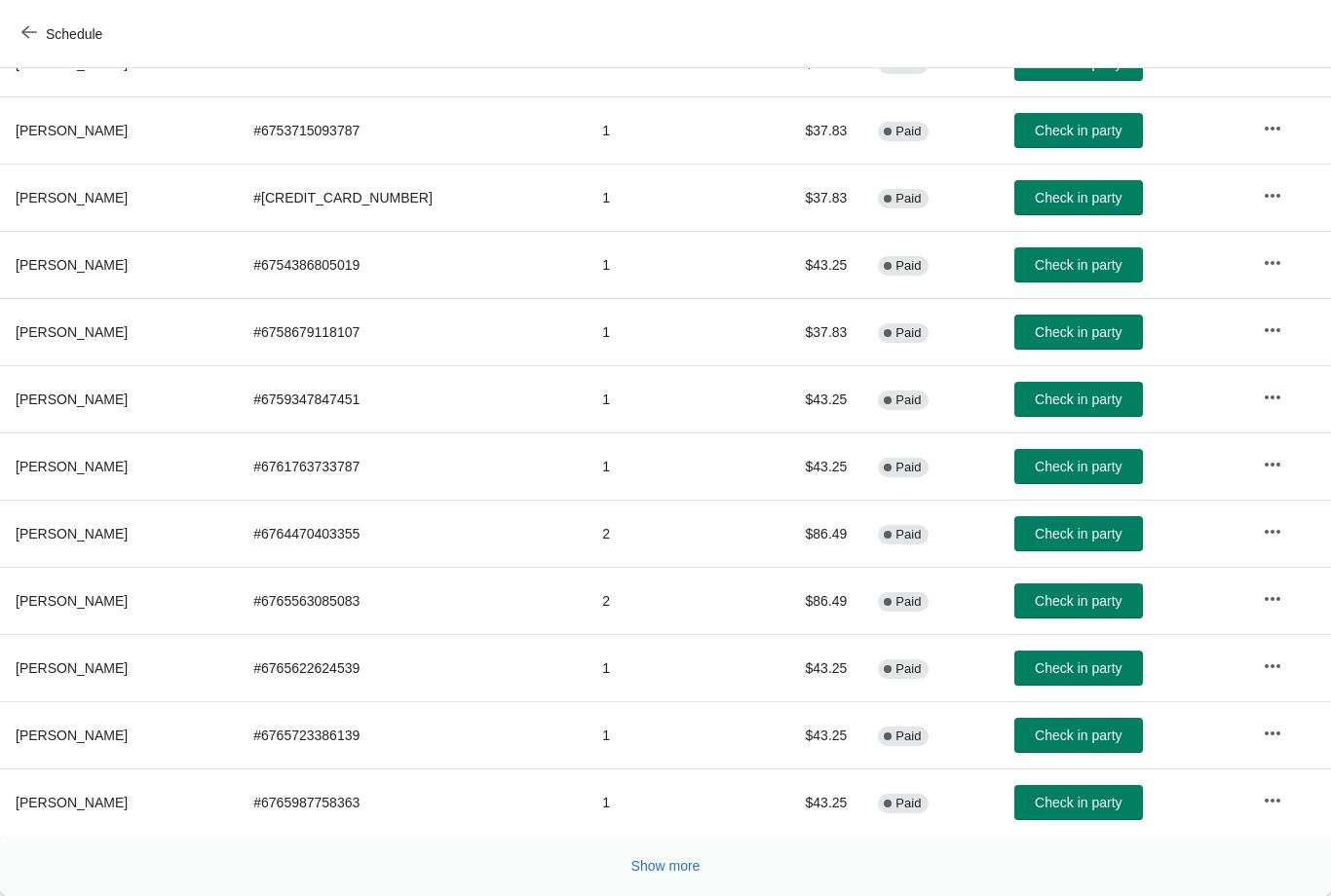
scroll to position [831, 0]
click at [656, 856] on button "Show more" at bounding box center [666, 866] width 85 height 35
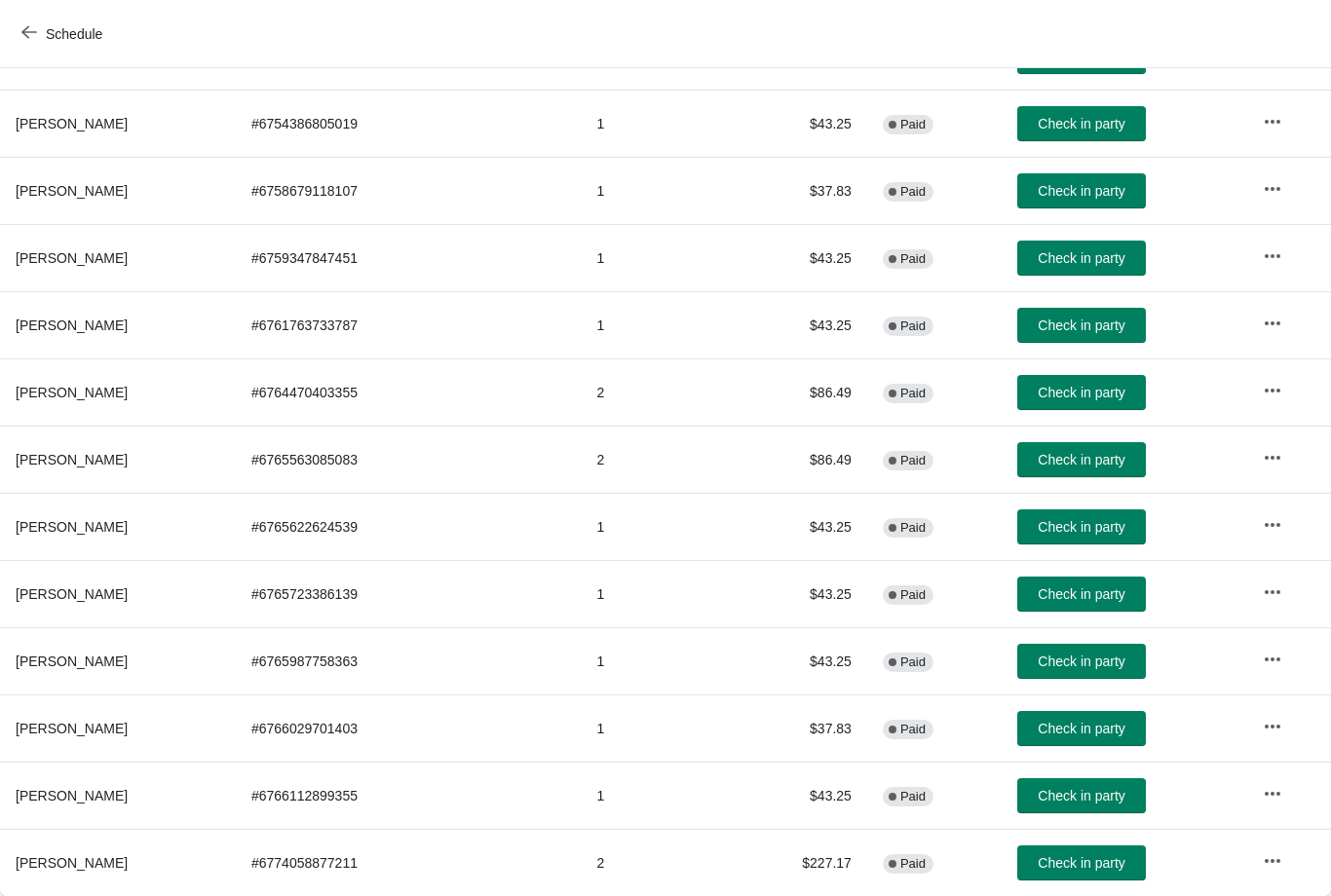
scroll to position [972, 0]
